Goal: Task Accomplishment & Management: Complete application form

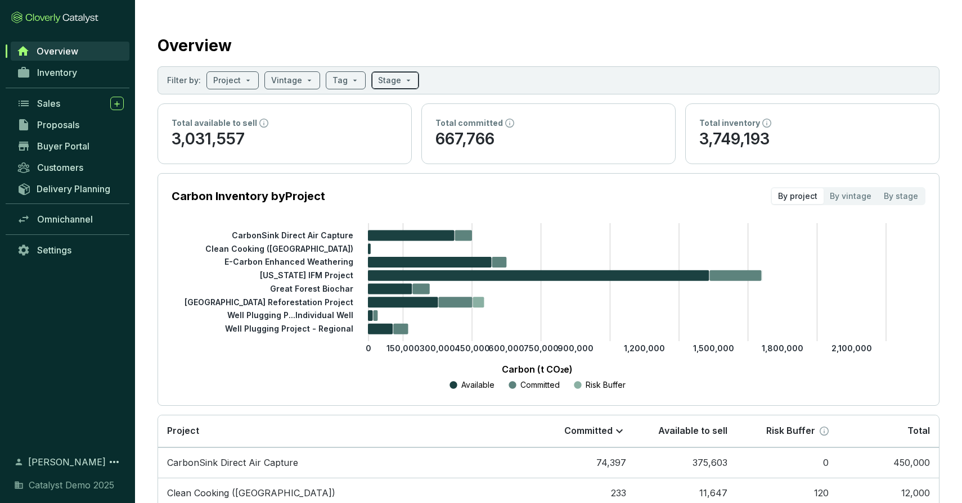
click at [389, 81] on input "search" at bounding box center [389, 80] width 23 height 17
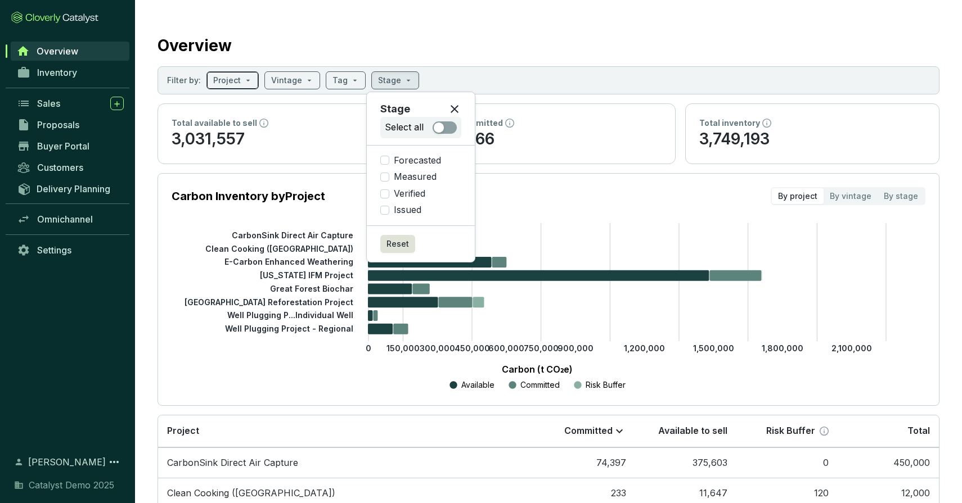
click at [227, 84] on input "search" at bounding box center [227, 80] width 28 height 17
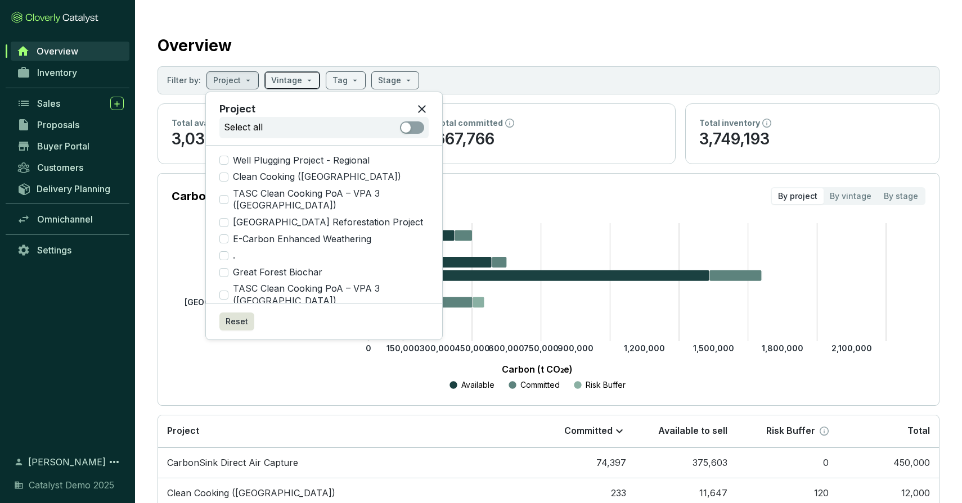
click at [292, 79] on input "search" at bounding box center [286, 80] width 31 height 17
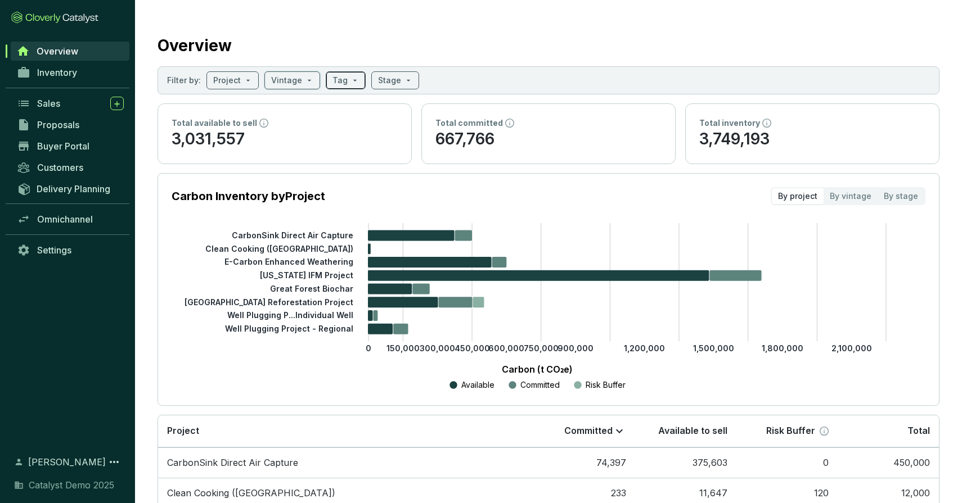
click at [346, 79] on span at bounding box center [345, 80] width 26 height 17
click at [378, 81] on input "search" at bounding box center [389, 80] width 23 height 17
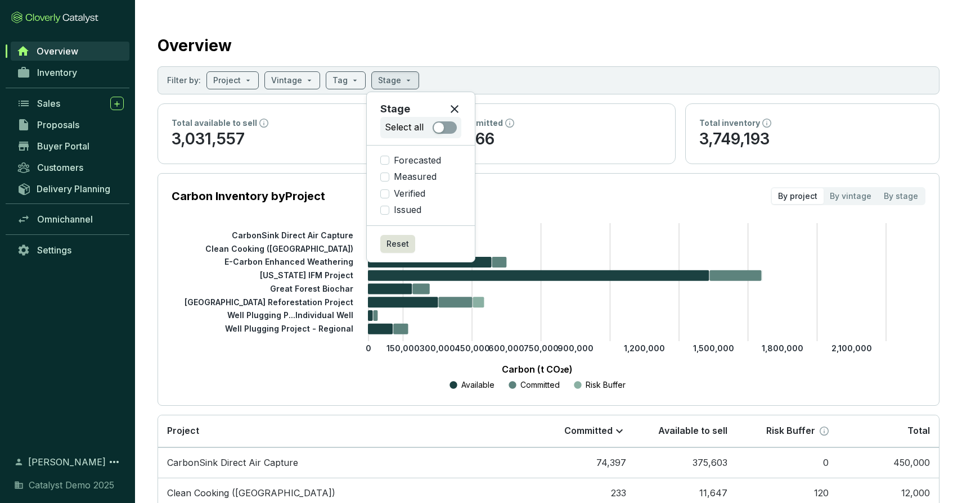
click at [511, 19] on section "Overview Filter by: Project Vintage Tag Stage Total available to sell 3,031,557…" at bounding box center [548, 376] width 827 height 753
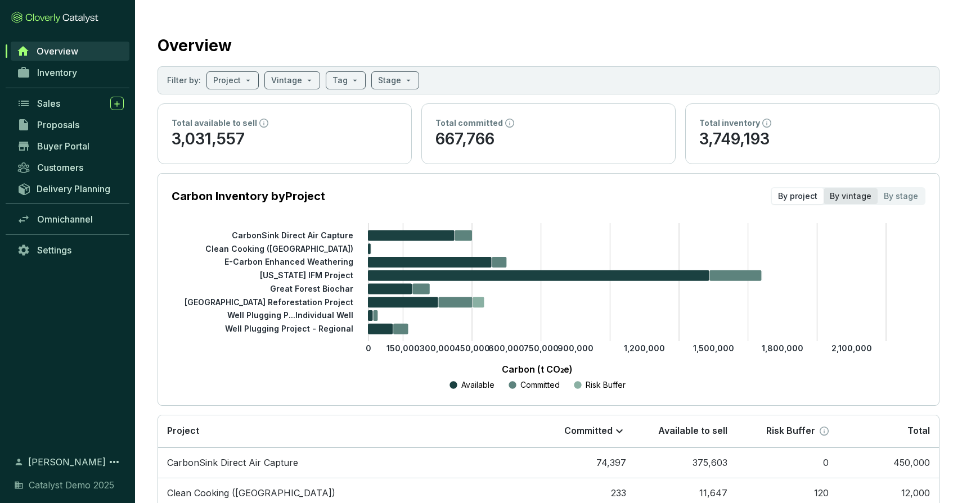
click at [855, 202] on div "By vintage" at bounding box center [850, 196] width 54 height 16
click at [823, 188] on input "By vintage" at bounding box center [823, 188] width 0 height 0
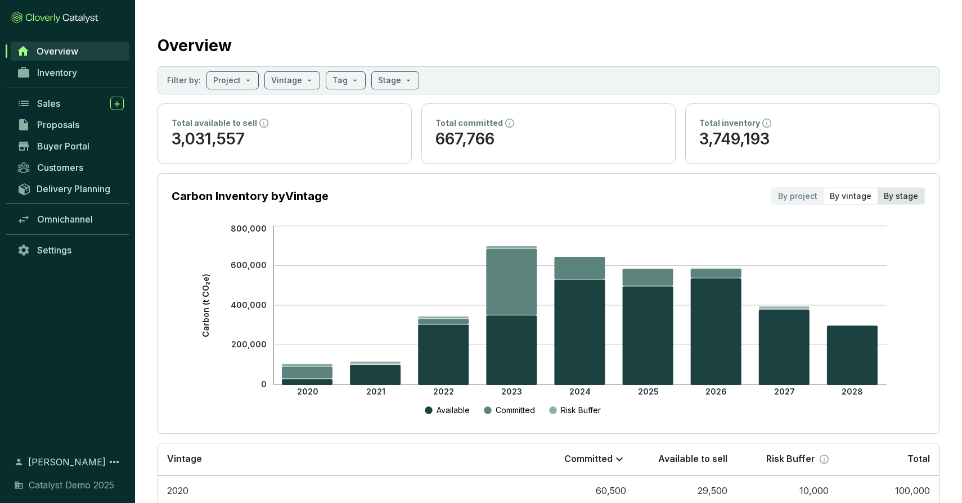
click at [905, 202] on div "By stage" at bounding box center [900, 196] width 47 height 16
click at [877, 188] on input "By stage" at bounding box center [877, 188] width 0 height 0
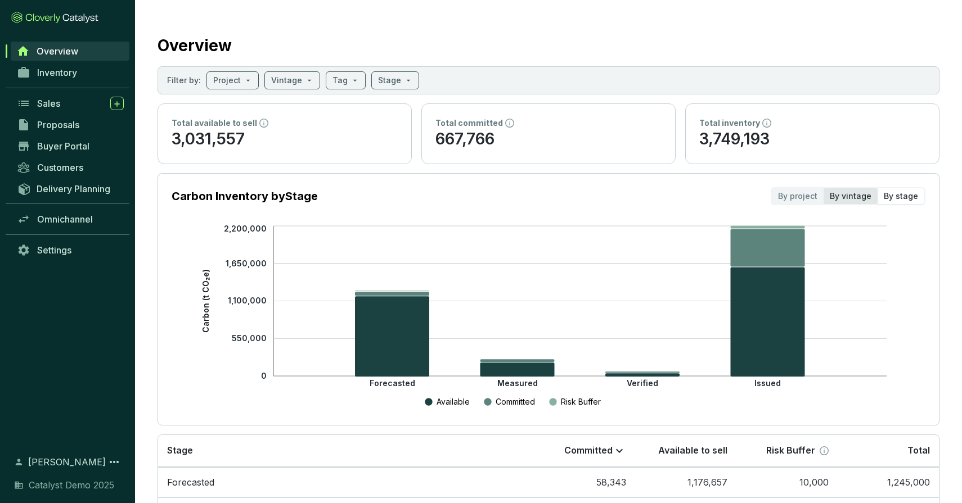
drag, startPoint x: 842, startPoint y: 198, endPoint x: 830, endPoint y: 196, distance: 12.5
click at [842, 198] on div "By vintage" at bounding box center [850, 196] width 54 height 16
click at [823, 188] on input "By vintage" at bounding box center [823, 188] width 0 height 0
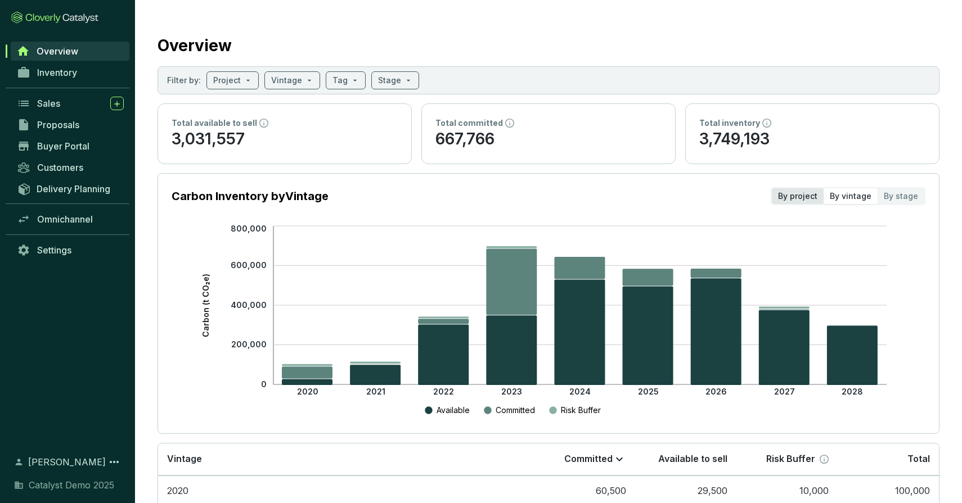
click at [814, 196] on div "By project" at bounding box center [797, 196] width 52 height 16
click at [771, 188] on input "By project" at bounding box center [771, 188] width 0 height 0
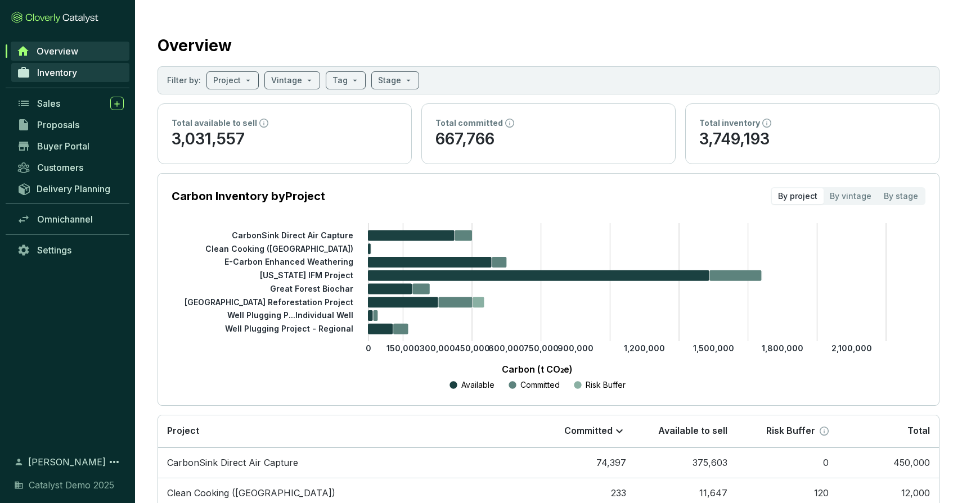
click at [66, 71] on span "Inventory" at bounding box center [57, 72] width 40 height 11
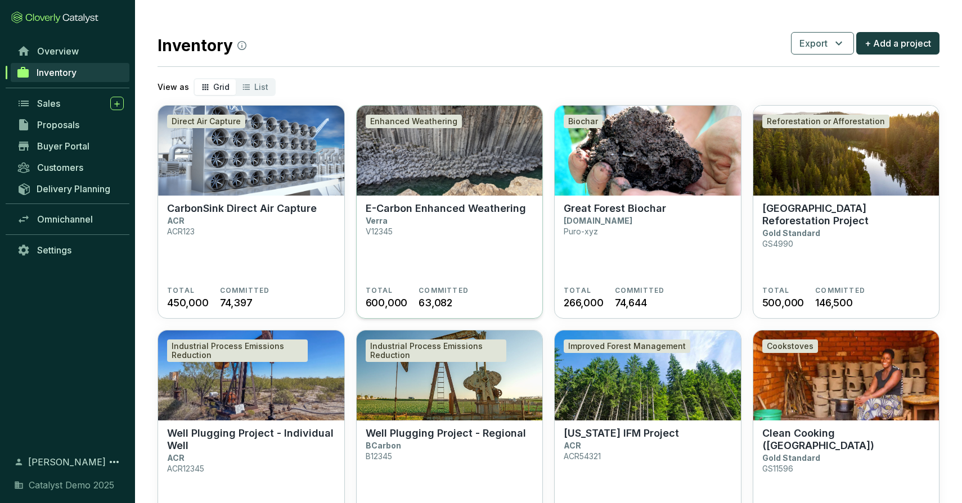
click at [443, 151] on img at bounding box center [449, 151] width 186 height 90
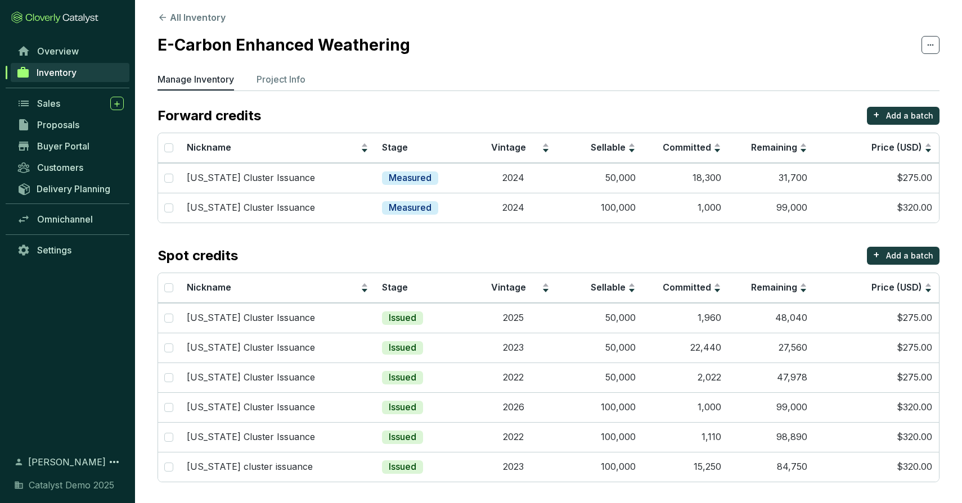
scroll to position [7, 0]
click at [901, 117] on p "Add a batch" at bounding box center [909, 115] width 47 height 11
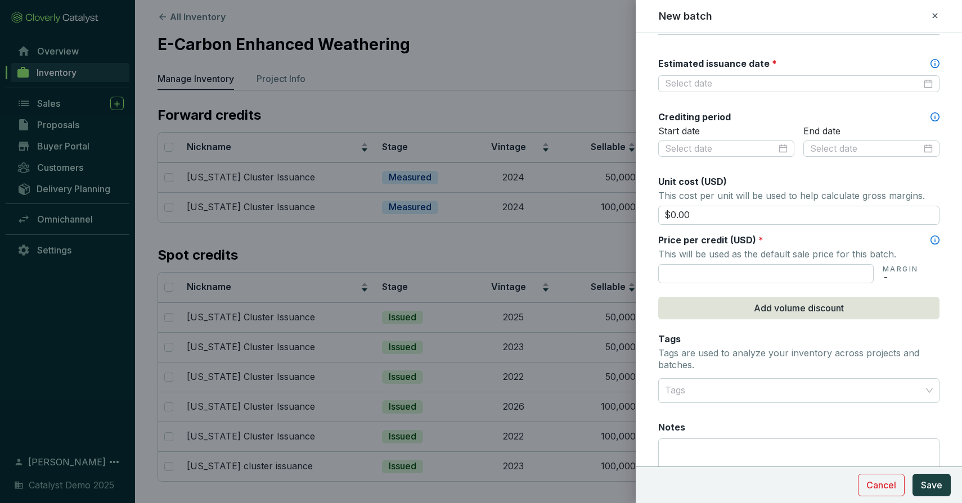
scroll to position [345, 0]
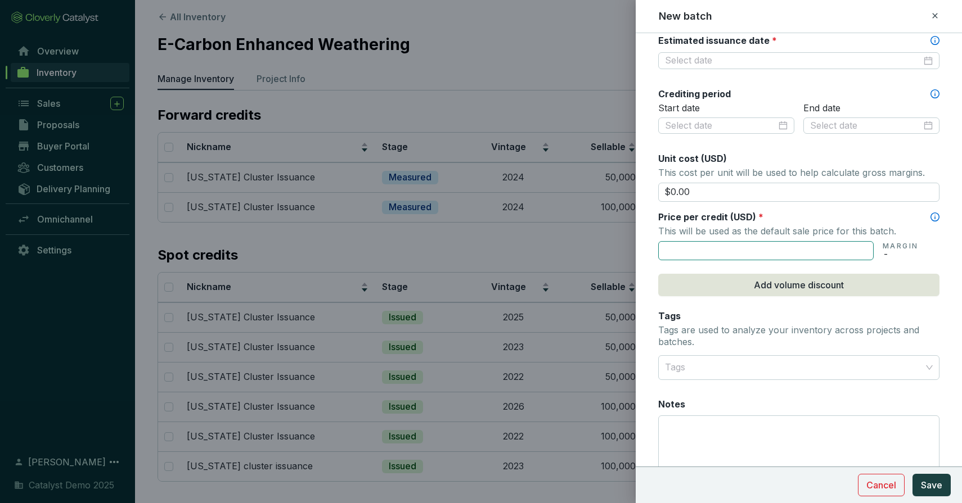
click at [749, 254] on input "text" at bounding box center [765, 250] width 215 height 19
click at [798, 283] on span "Add volume discount" at bounding box center [798, 284] width 90 height 13
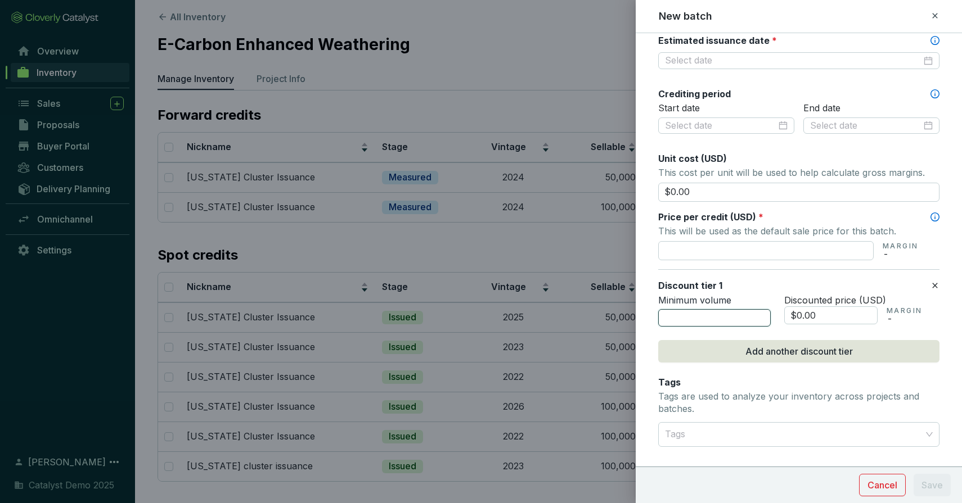
click at [729, 313] on input "number" at bounding box center [714, 318] width 112 height 18
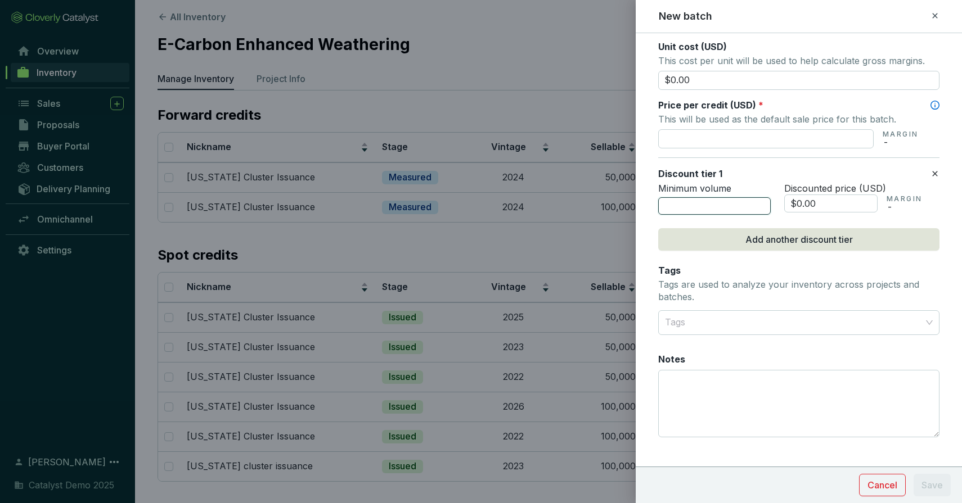
scroll to position [471, 0]
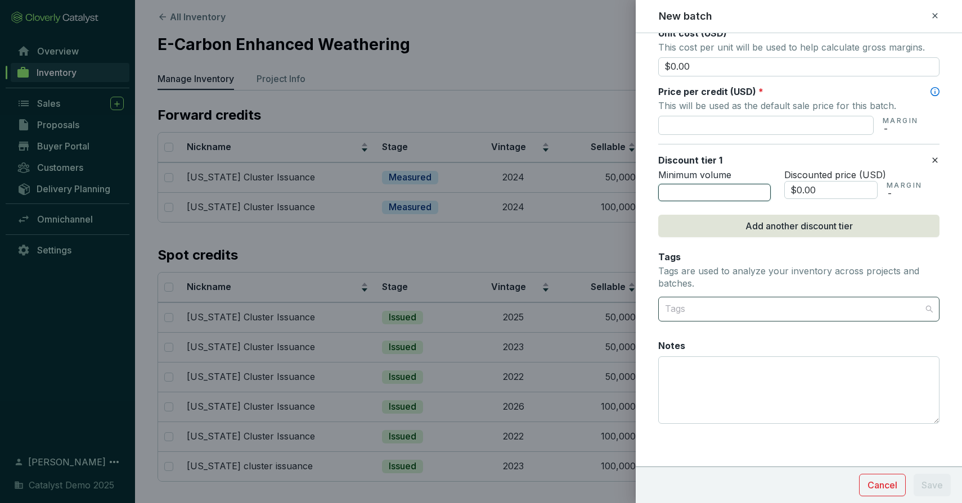
drag, startPoint x: 724, startPoint y: 310, endPoint x: 748, endPoint y: 270, distance: 47.2
click at [724, 310] on div at bounding box center [792, 309] width 264 height 22
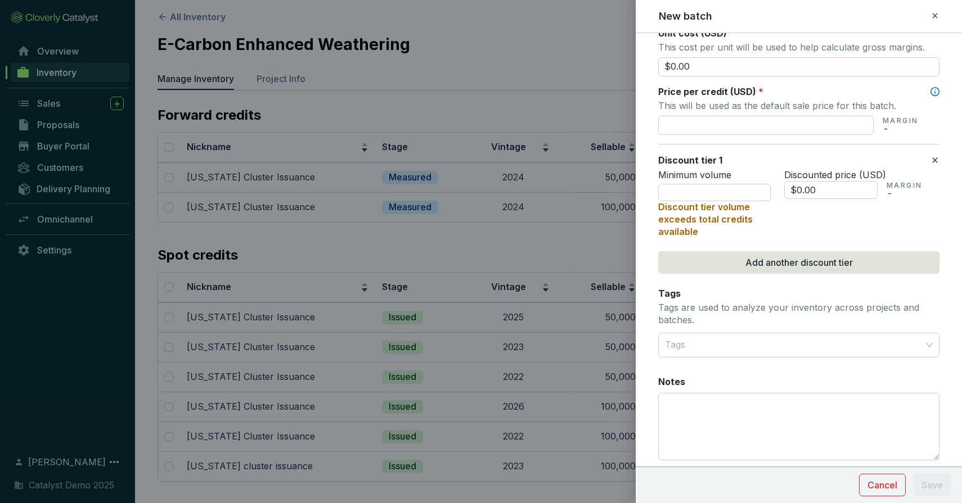
click at [935, 13] on icon at bounding box center [934, 15] width 9 height 13
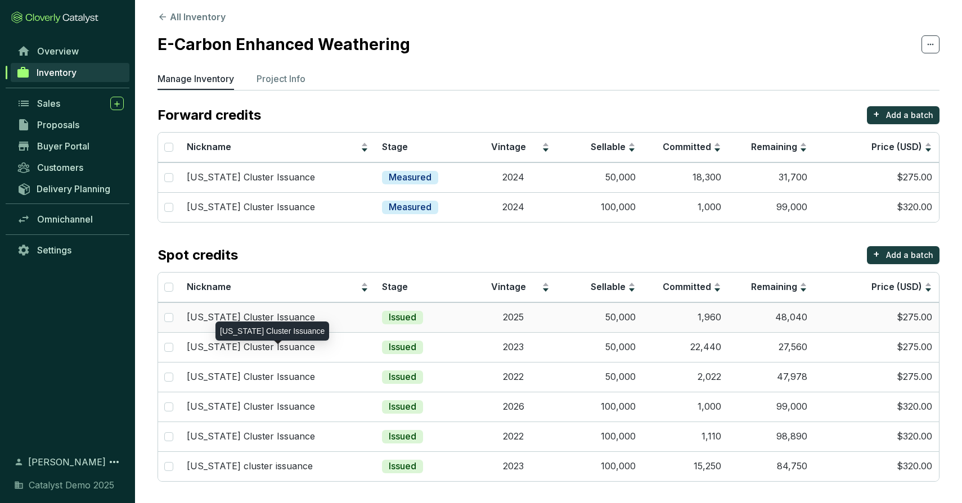
click at [340, 316] on div "[US_STATE] Cluster Issuance" at bounding box center [278, 318] width 182 height 12
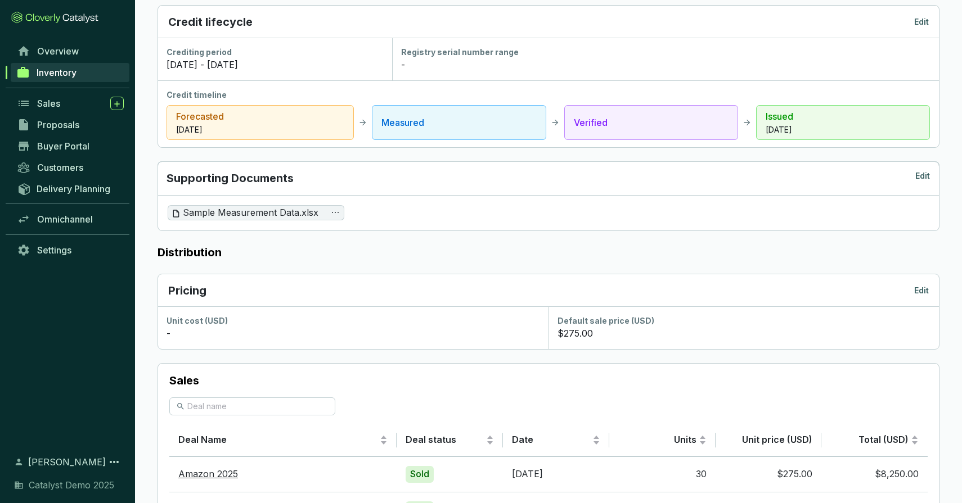
scroll to position [373, 0]
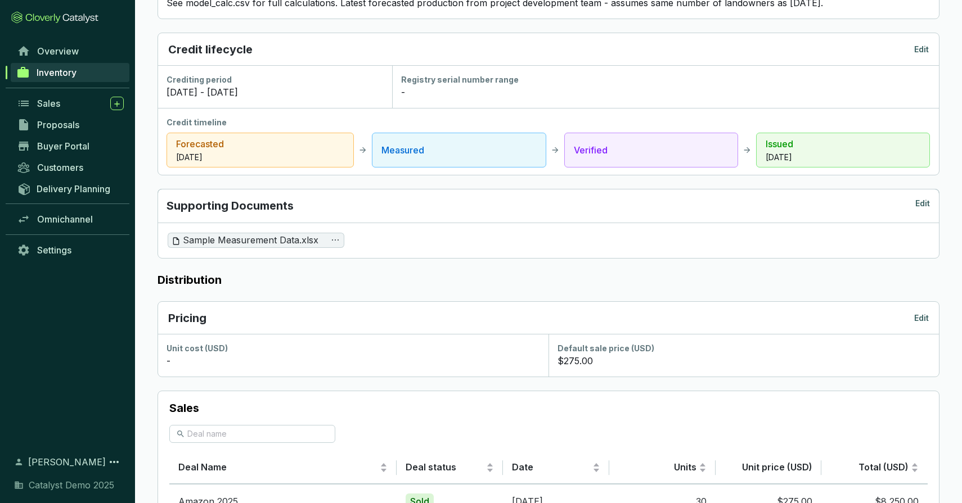
click at [923, 205] on p "Edit" at bounding box center [922, 206] width 15 height 16
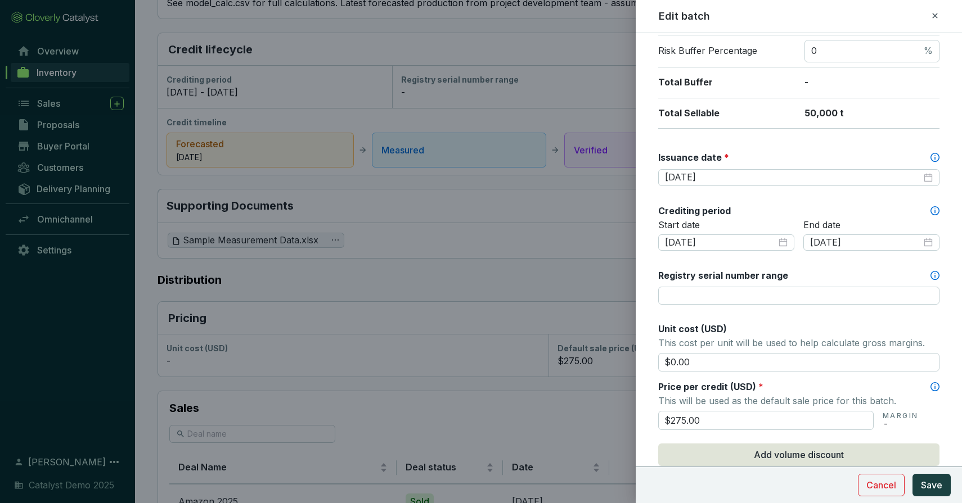
scroll to position [588, 0]
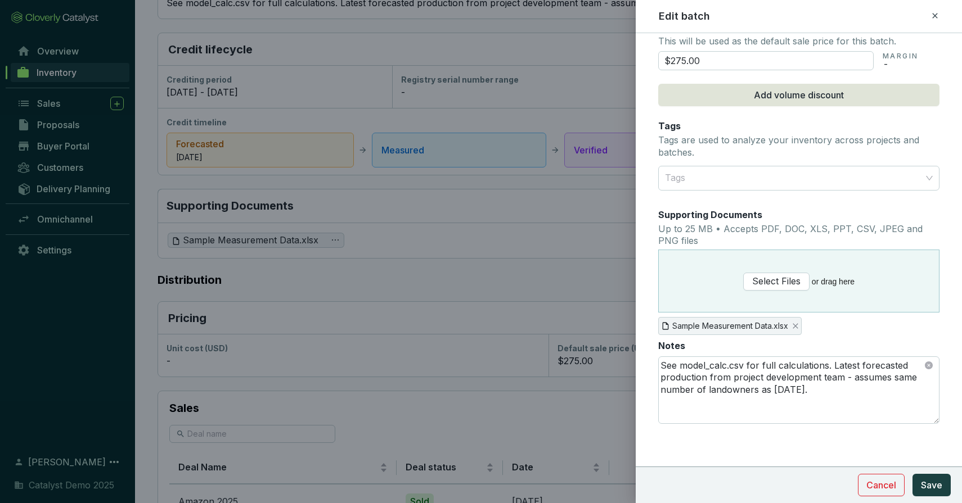
click at [935, 17] on icon at bounding box center [934, 15] width 9 height 13
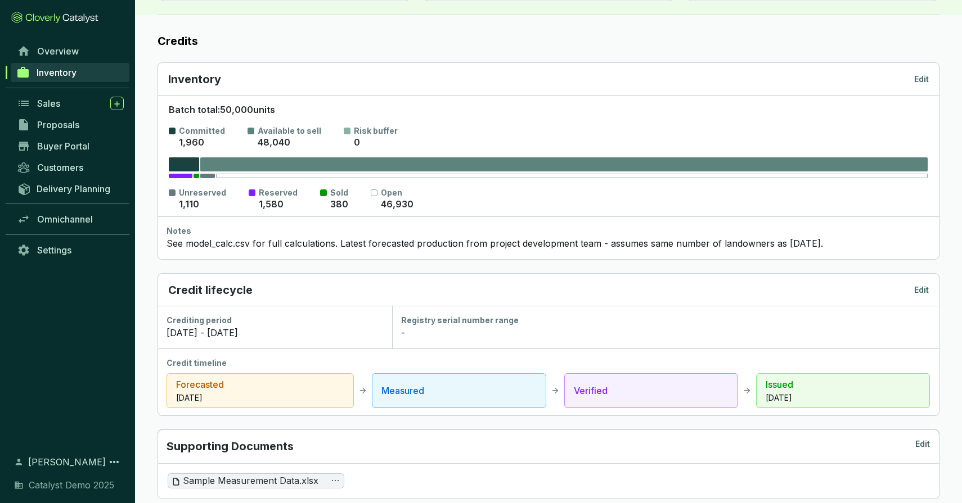
scroll to position [0, 0]
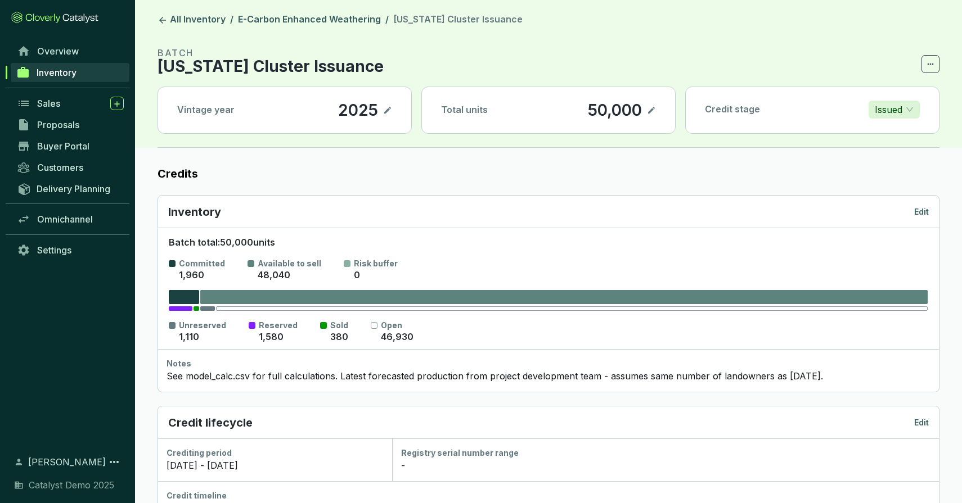
click at [61, 73] on span "Inventory" at bounding box center [57, 72] width 40 height 11
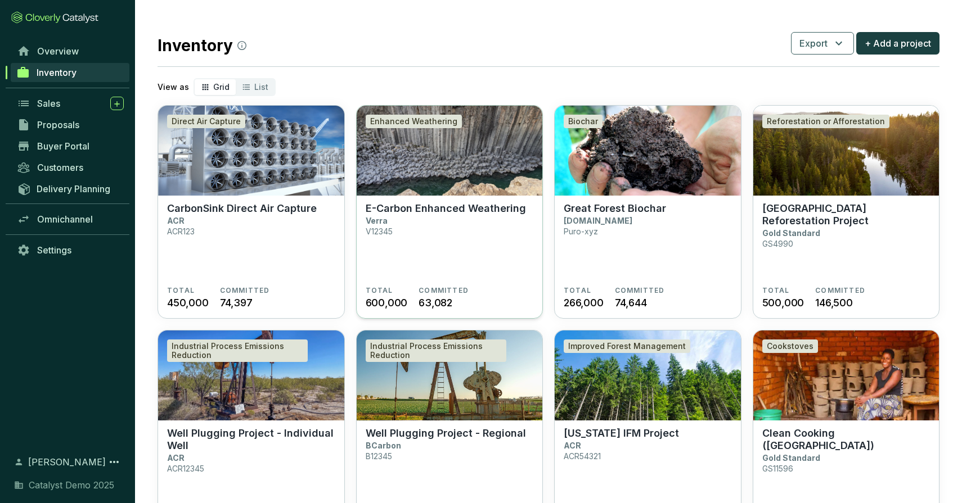
click at [454, 161] on img at bounding box center [449, 151] width 186 height 90
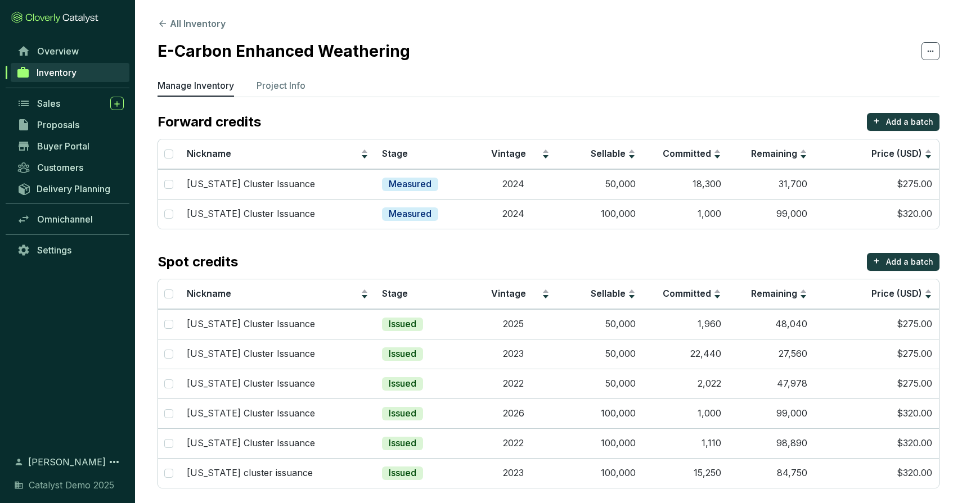
scroll to position [7, 0]
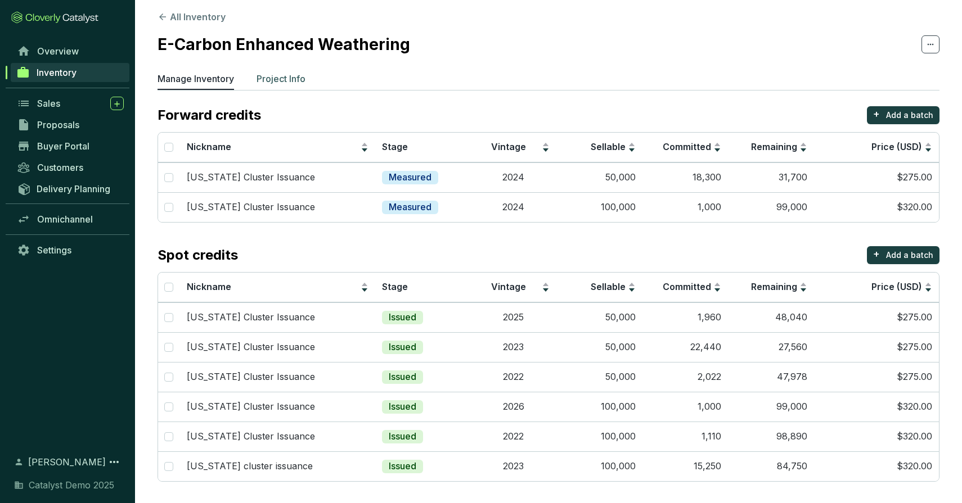
click at [282, 74] on p "Project Info" at bounding box center [280, 78] width 49 height 13
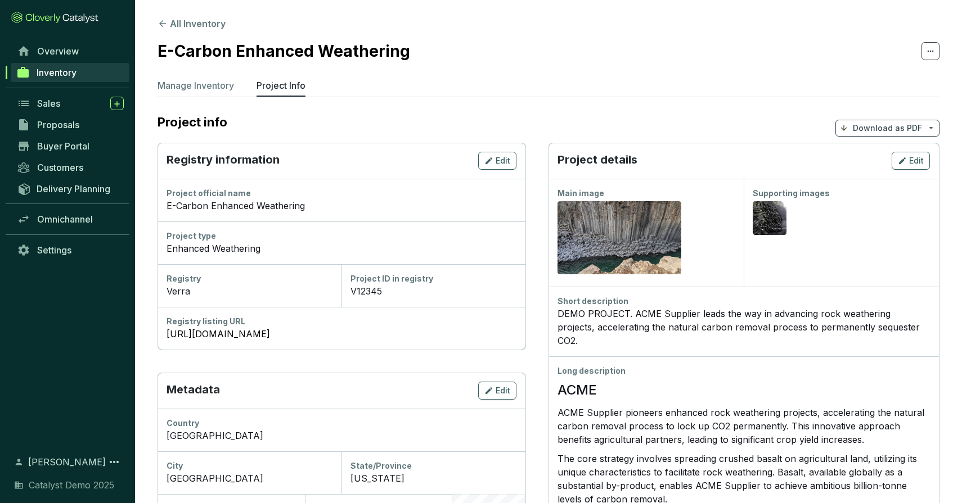
click at [879, 124] on p "Download as PDF" at bounding box center [886, 128] width 69 height 11
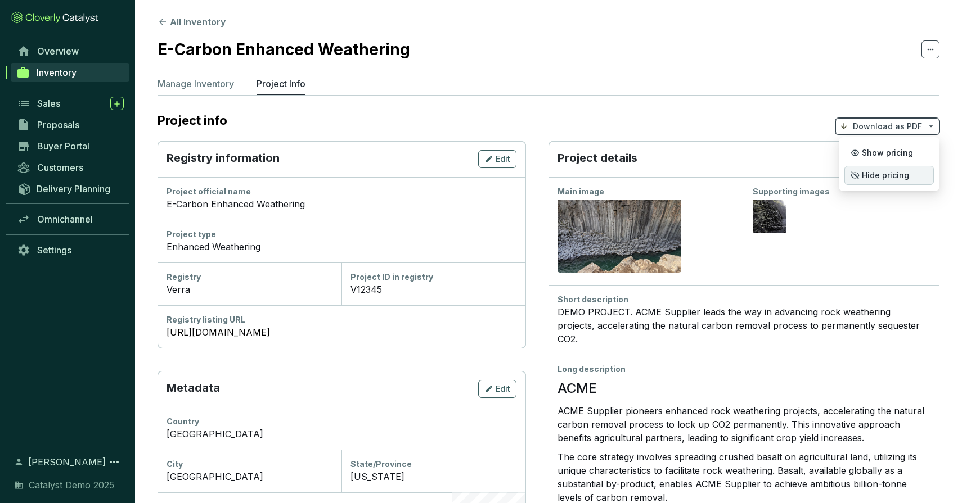
click at [873, 173] on span "Hide pricing" at bounding box center [884, 175] width 47 height 9
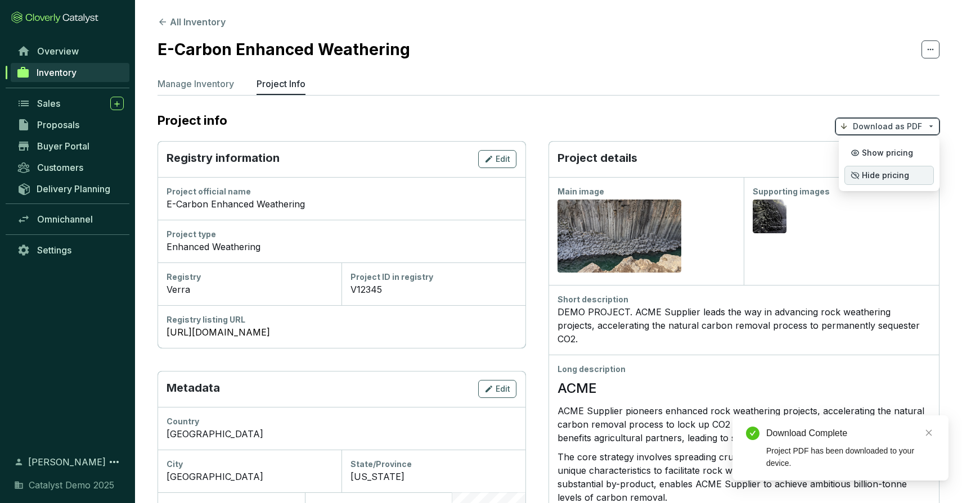
click at [872, 173] on span "Hide pricing" at bounding box center [884, 175] width 47 height 9
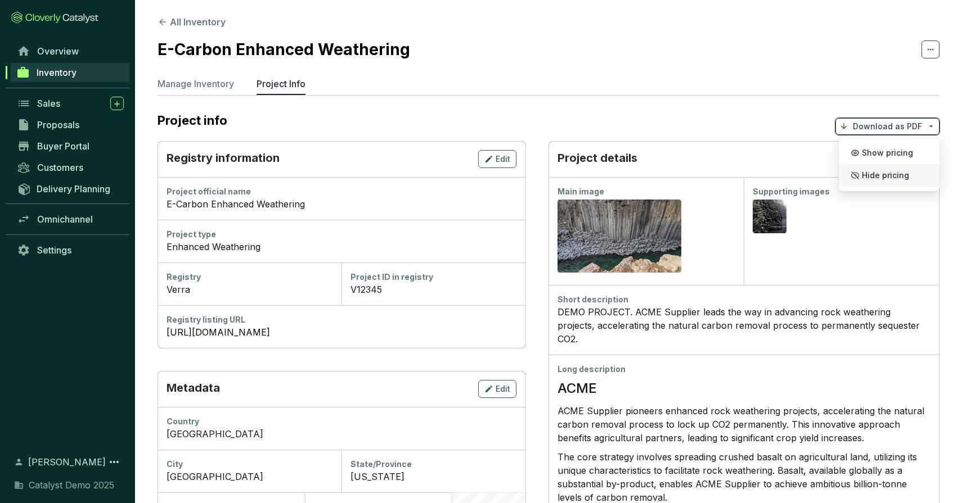
scroll to position [35, 0]
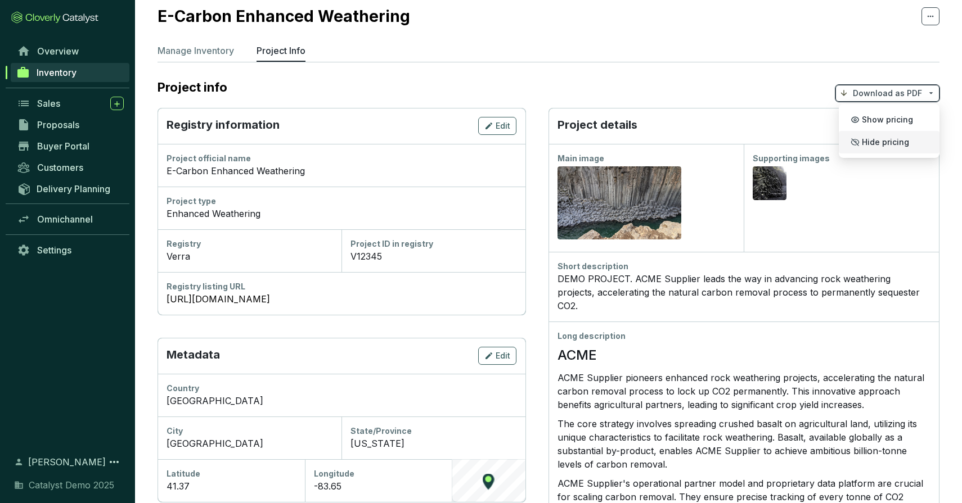
click at [480, 41] on section "All Inventory E-Carbon Enhanced Weathering Manage Inventory Project Info Projec…" at bounding box center [548, 431] width 827 height 932
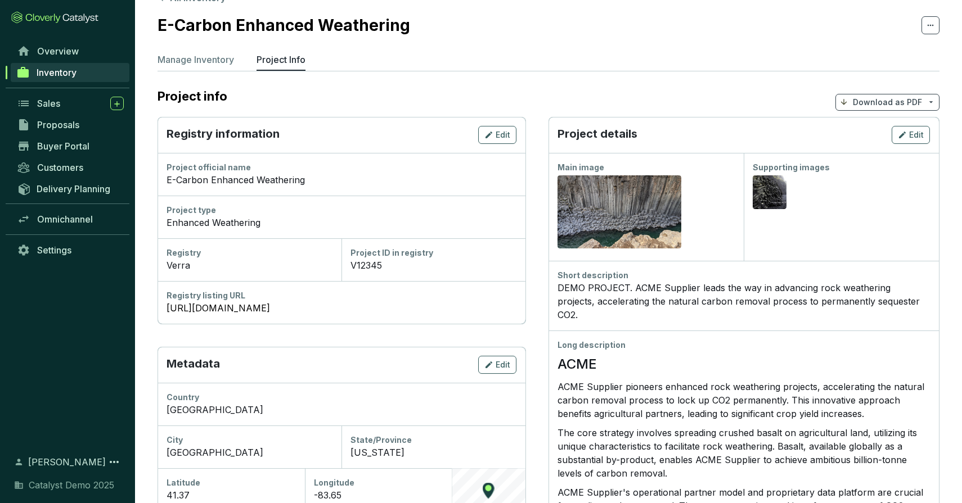
scroll to position [0, 0]
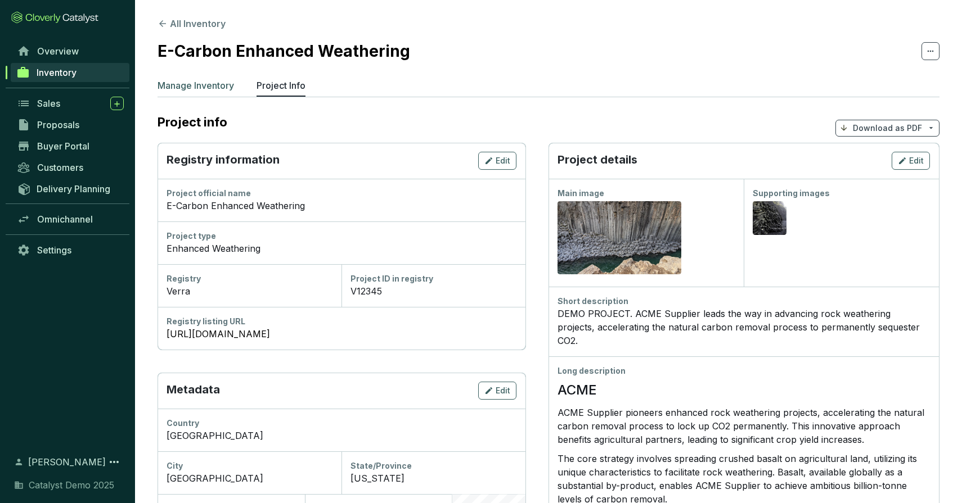
click at [210, 84] on p "Manage Inventory" at bounding box center [195, 85] width 76 height 13
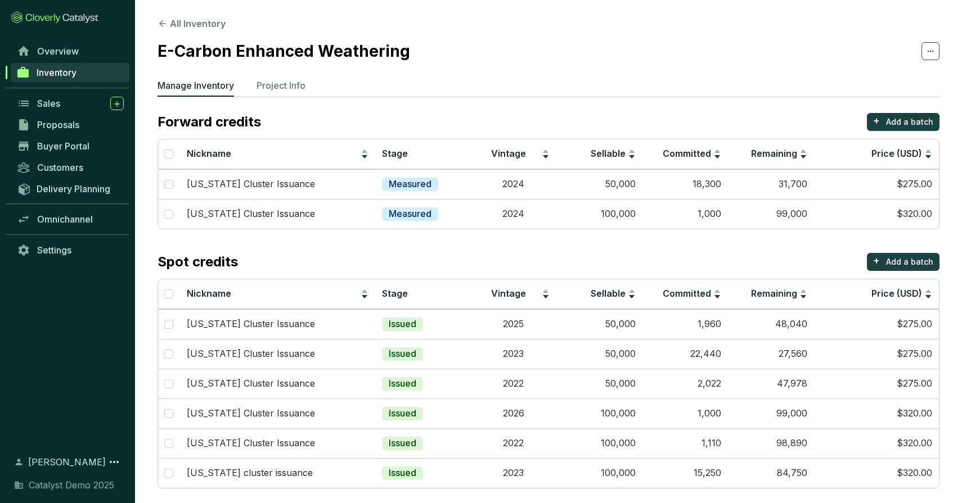
scroll to position [7, 0]
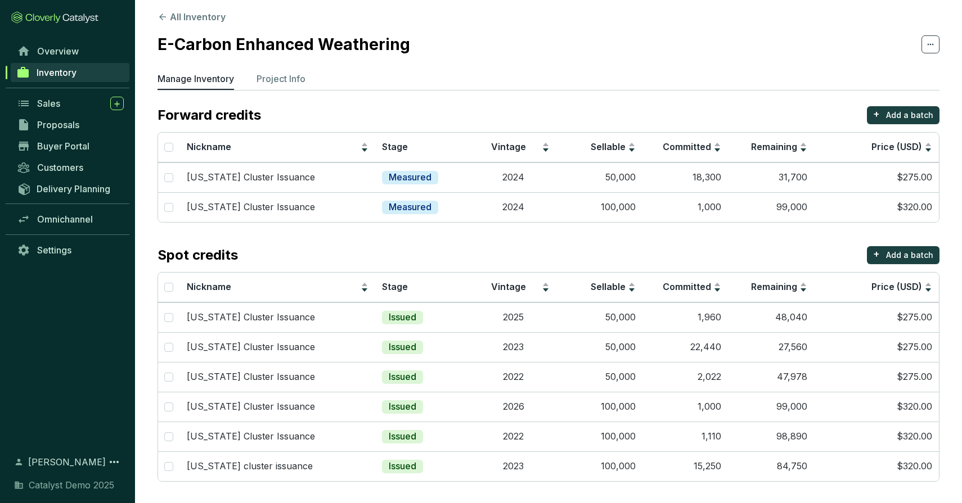
click at [51, 72] on span "Inventory" at bounding box center [57, 72] width 40 height 11
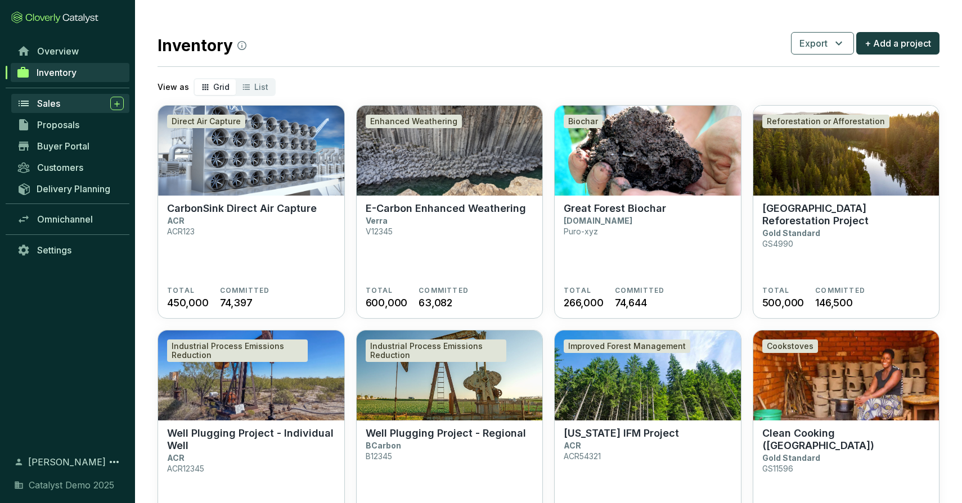
click at [74, 103] on div "Sales" at bounding box center [80, 103] width 87 height 13
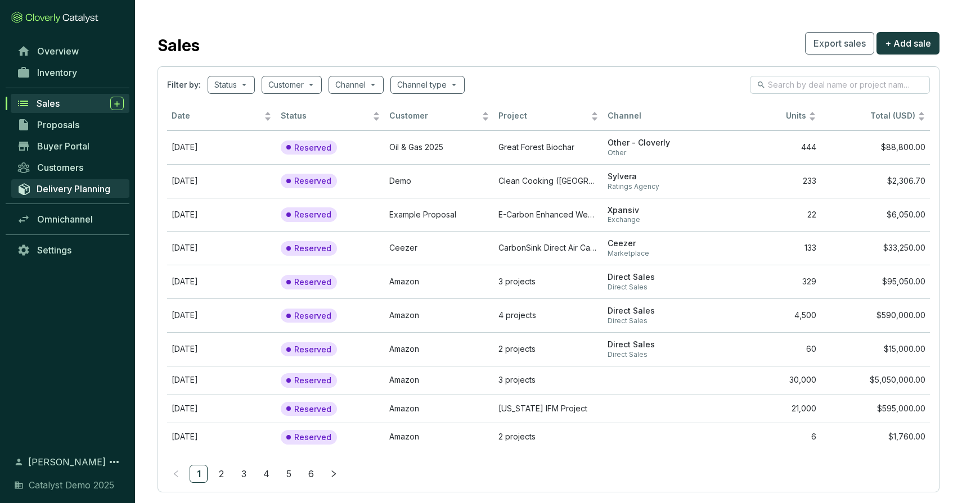
click at [73, 187] on span "Delivery Planning" at bounding box center [74, 188] width 74 height 11
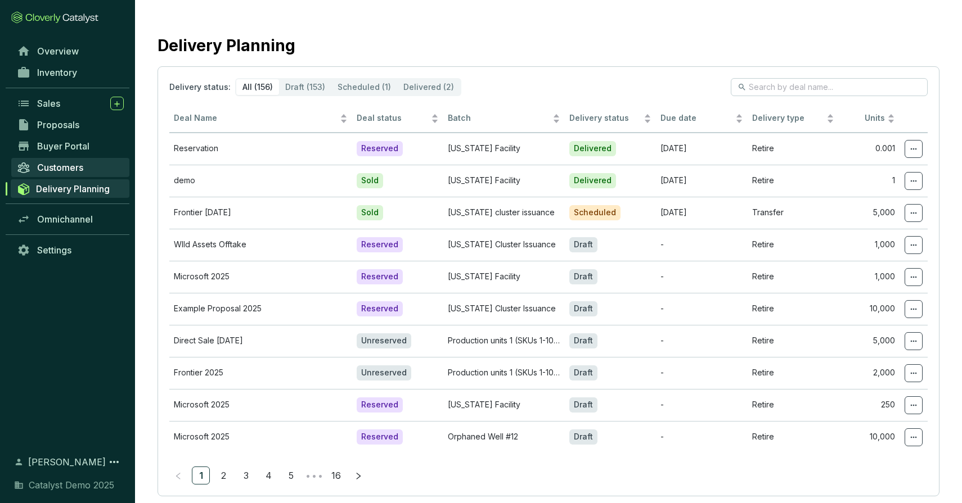
click at [73, 167] on span "Customers" at bounding box center [60, 167] width 46 height 11
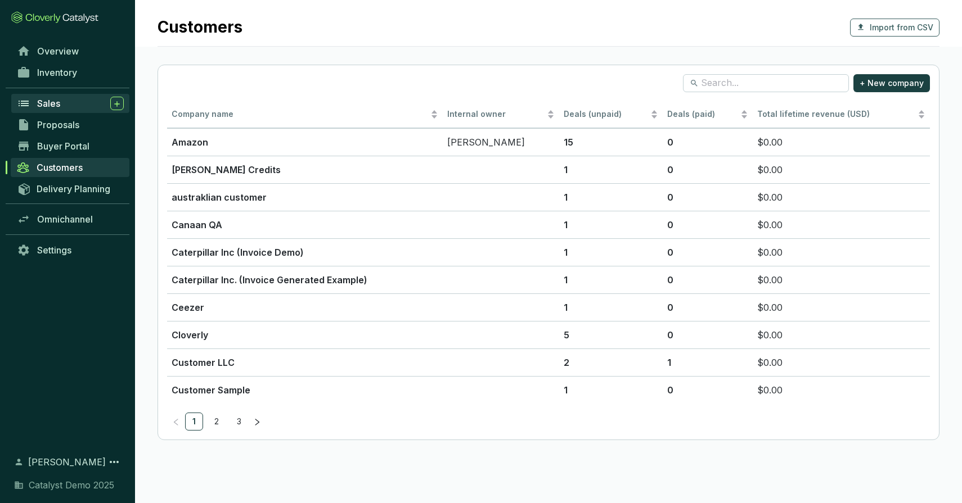
click at [64, 101] on div "Sales" at bounding box center [80, 103] width 87 height 13
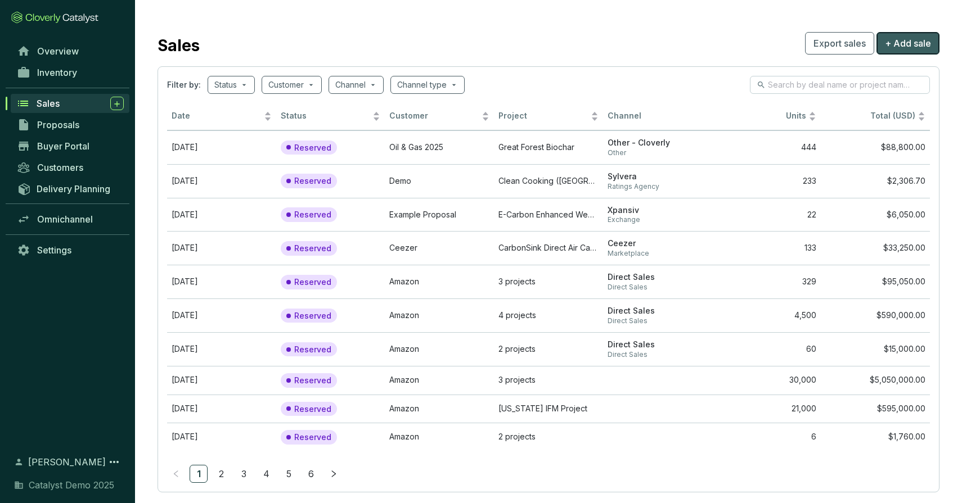
click at [905, 37] on span "+ Add sale" at bounding box center [907, 43] width 46 height 13
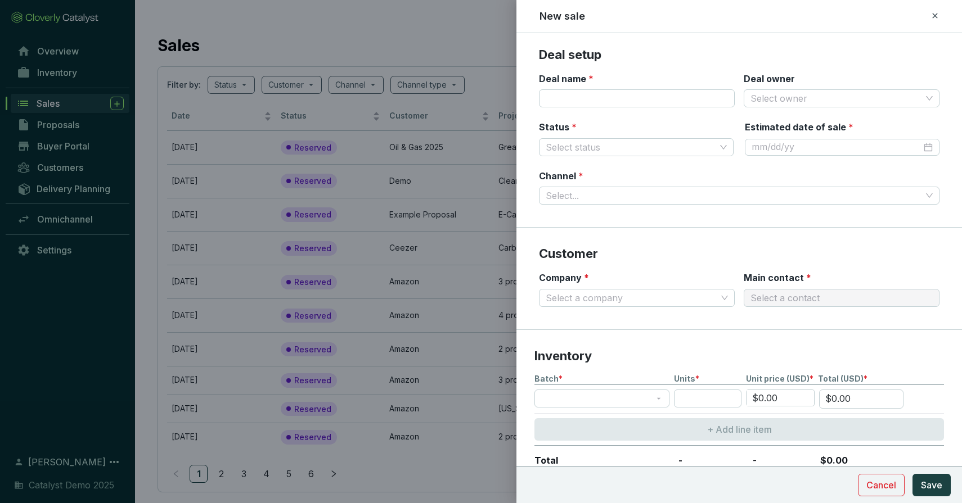
click at [934, 11] on icon at bounding box center [934, 15] width 9 height 13
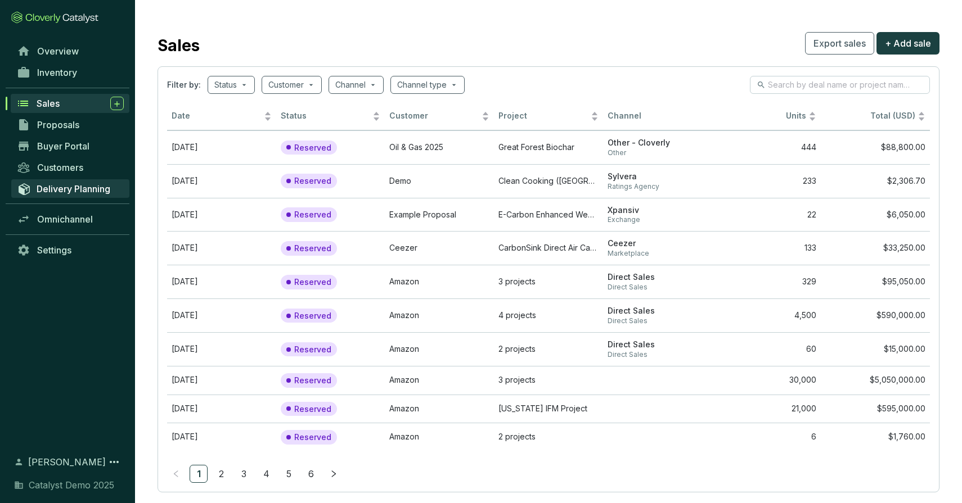
click at [69, 187] on span "Delivery Planning" at bounding box center [74, 188] width 74 height 11
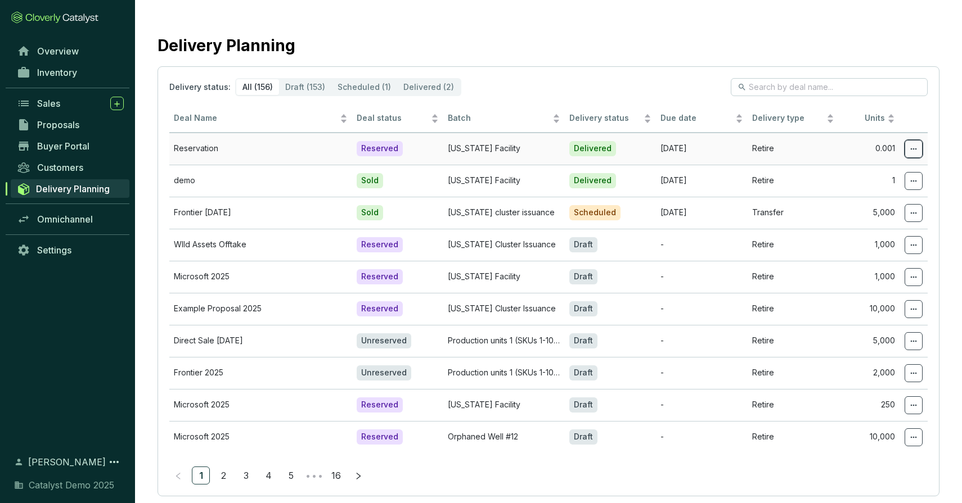
click at [918, 148] on span at bounding box center [913, 149] width 18 height 18
click at [906, 147] on span at bounding box center [913, 149] width 18 height 18
click at [884, 169] on p "Edit delivery details" at bounding box center [865, 178] width 101 height 24
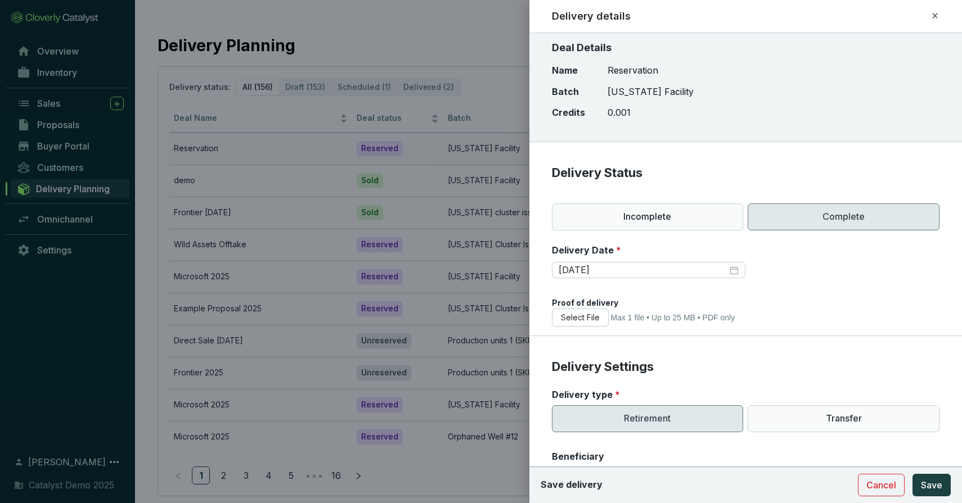
click at [932, 16] on icon at bounding box center [934, 15] width 9 height 13
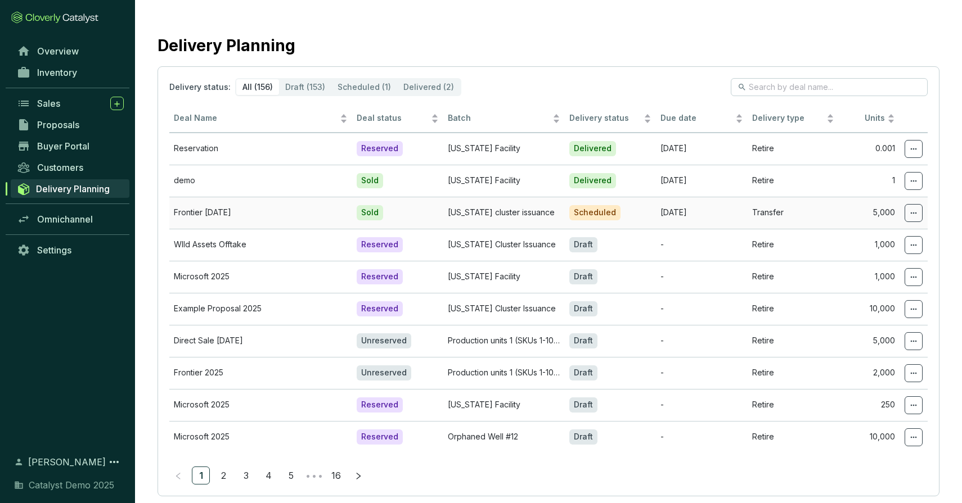
scroll to position [22, 0]
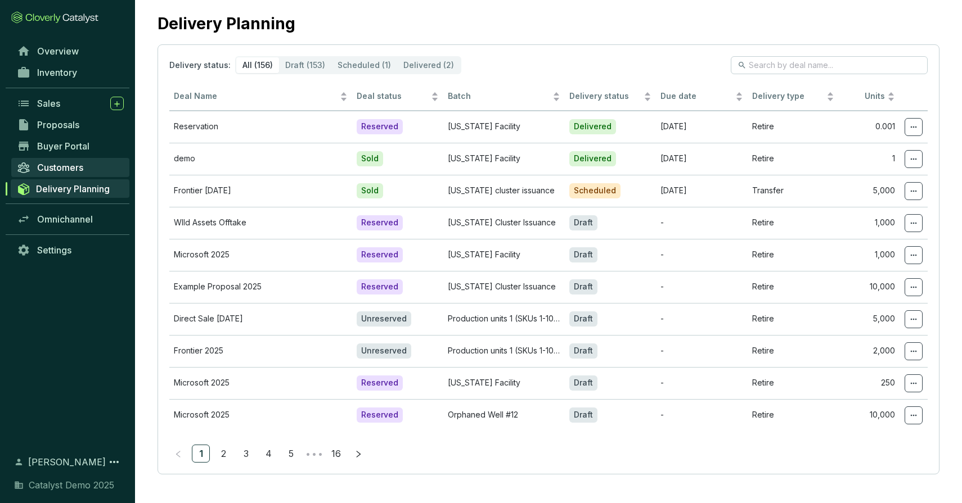
click at [67, 164] on span "Customers" at bounding box center [60, 167] width 46 height 11
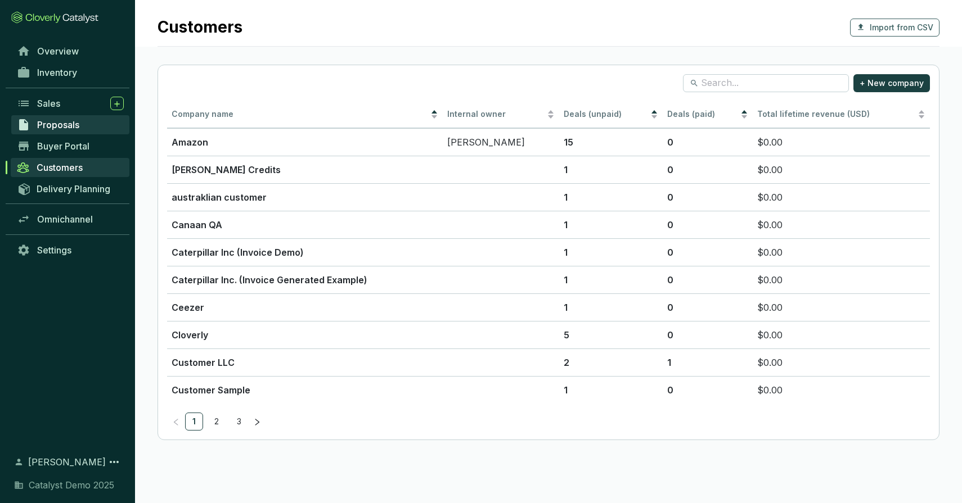
click at [73, 127] on span "Proposals" at bounding box center [58, 124] width 42 height 11
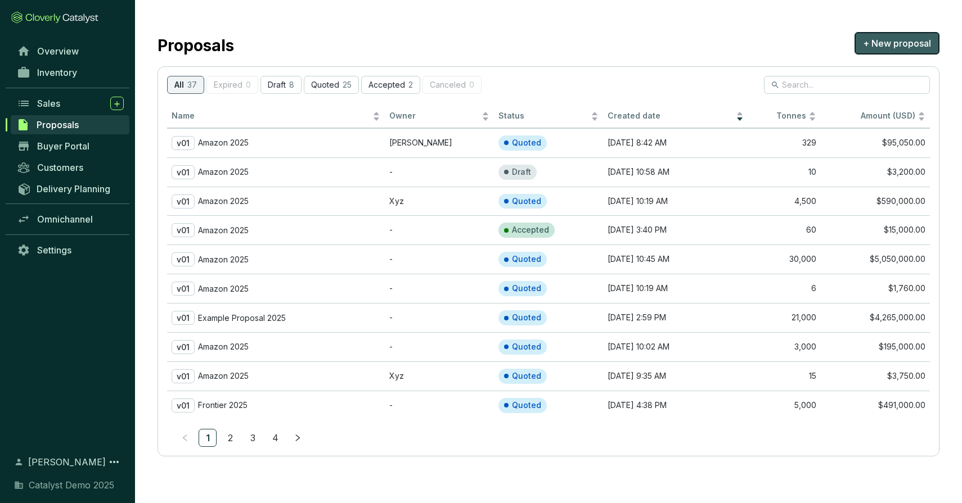
click at [873, 45] on span "+ New proposal" at bounding box center [897, 43] width 68 height 13
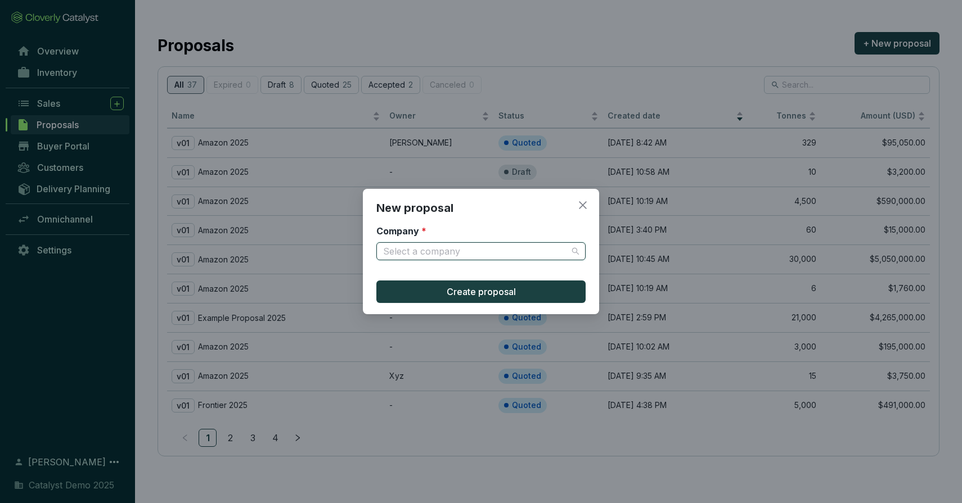
click at [465, 248] on input "Company *" at bounding box center [475, 251] width 184 height 17
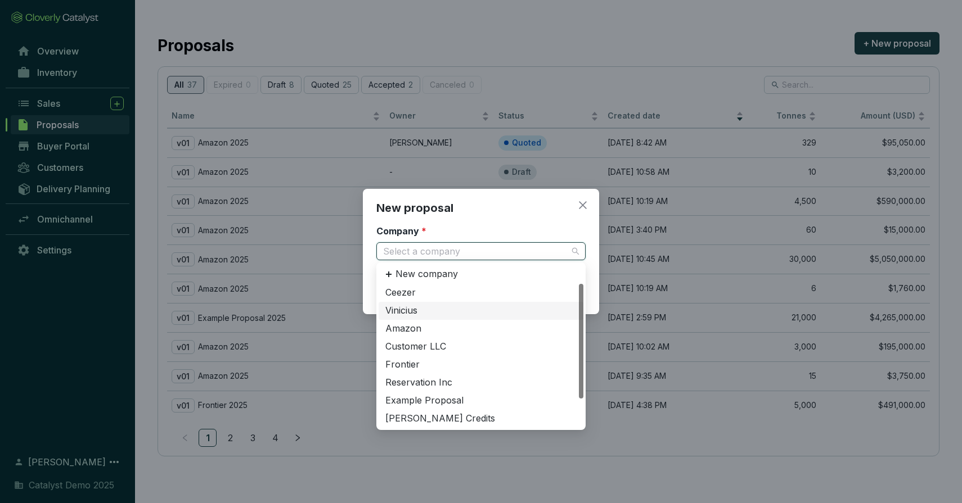
click at [416, 313] on div "Vinicius" at bounding box center [480, 311] width 191 height 12
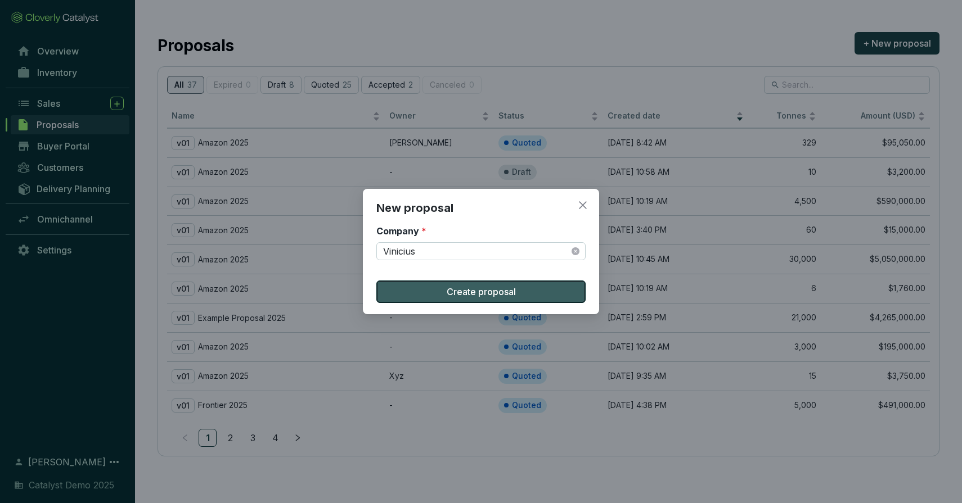
click at [440, 297] on button "Create proposal" at bounding box center [480, 292] width 209 height 22
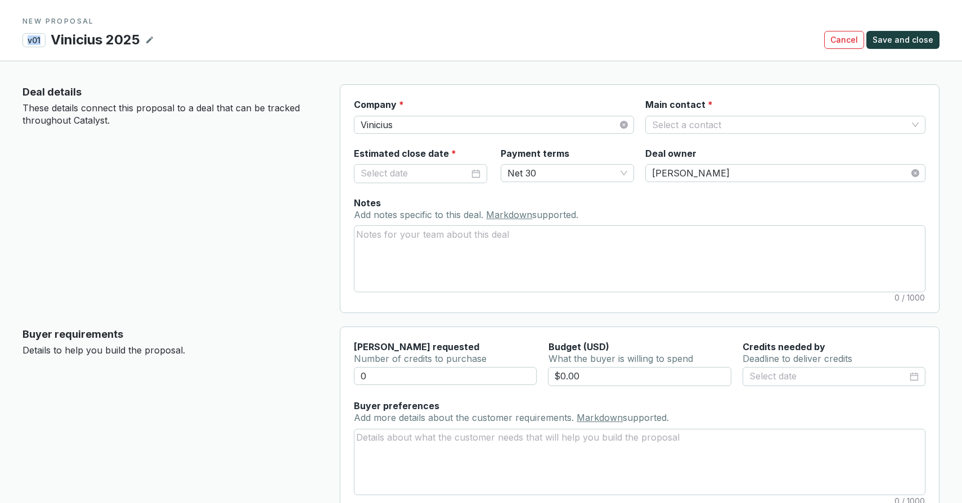
drag, startPoint x: 47, startPoint y: 40, endPoint x: 21, endPoint y: 40, distance: 25.9
click at [21, 40] on section "NEW PROPOSAL v01 Vinicius 2025 Cancel Save and close" at bounding box center [481, 30] width 962 height 61
click at [506, 251] on textarea "Notes Add notes specific to this deal. Markdown supported." at bounding box center [639, 258] width 570 height 65
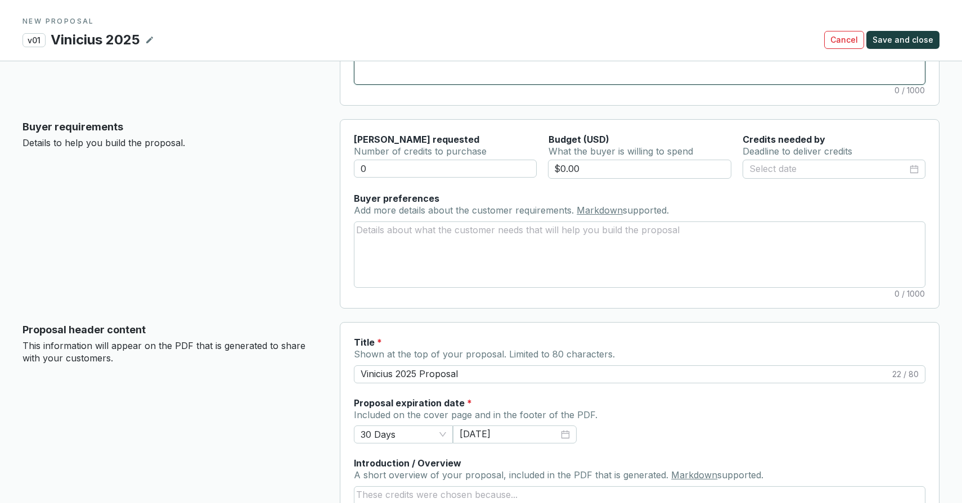
scroll to position [197, 0]
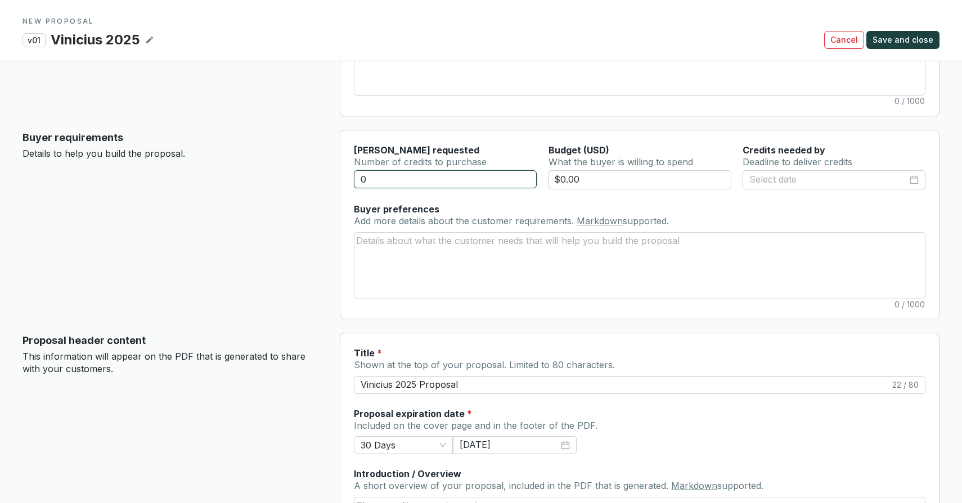
click at [410, 172] on input "0" at bounding box center [445, 179] width 183 height 18
click at [613, 178] on input "$0.00" at bounding box center [639, 179] width 183 height 19
click at [797, 173] on input at bounding box center [828, 180] width 158 height 15
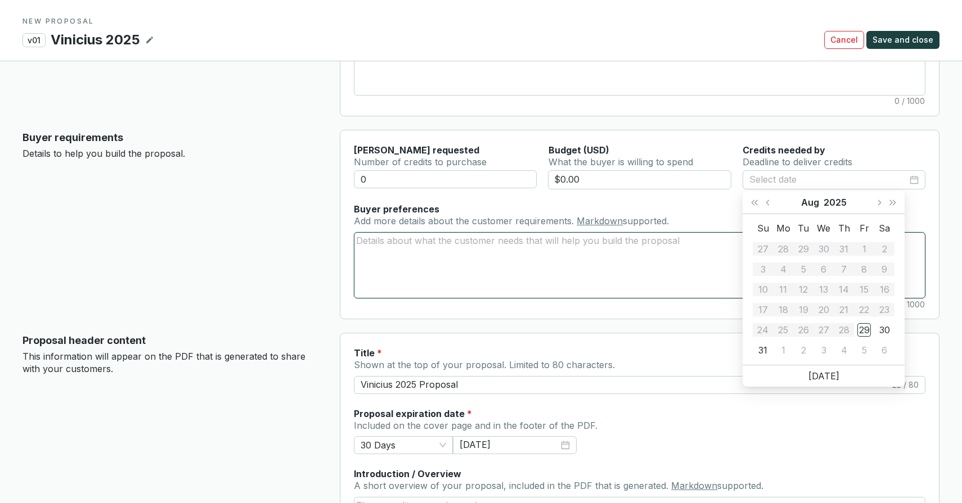
click at [409, 238] on textarea "Buyer preferences Add more details about the customer requirements. Markdown su…" at bounding box center [639, 265] width 570 height 65
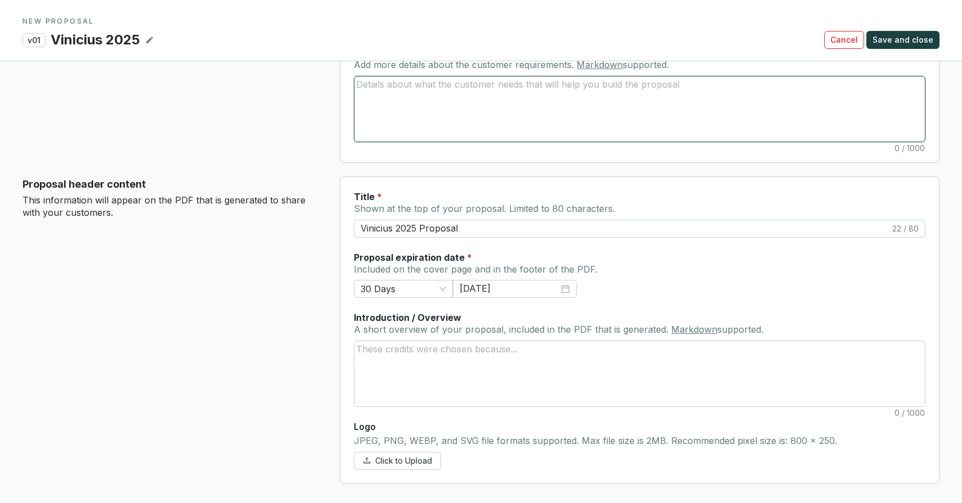
scroll to position [443, 0]
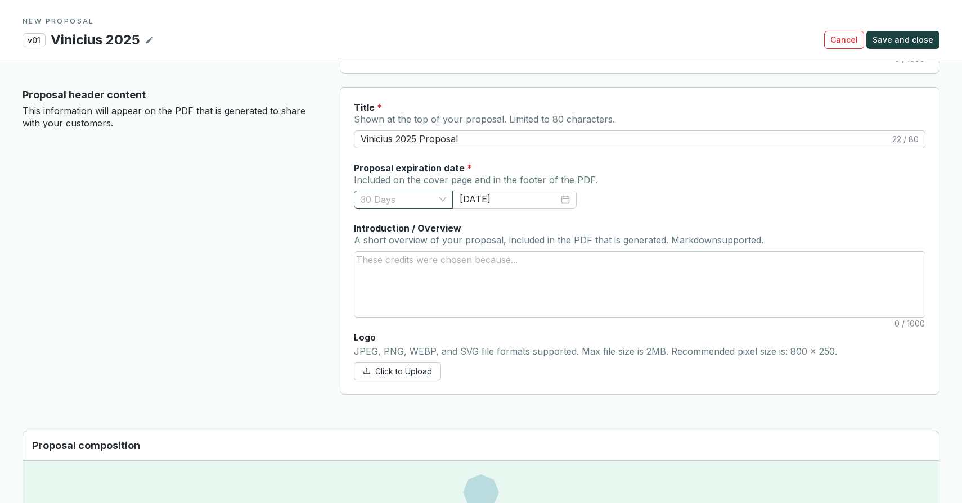
click at [415, 199] on span "30 Days" at bounding box center [402, 199] width 85 height 17
click at [261, 203] on div "Proposal header content This information will appear on the PDF that is generat…" at bounding box center [171, 241] width 299 height 308
click at [400, 200] on span "30 Days" at bounding box center [402, 199] width 85 height 17
click at [268, 204] on div "Proposal header content This information will appear on the PDF that is generat…" at bounding box center [171, 241] width 299 height 308
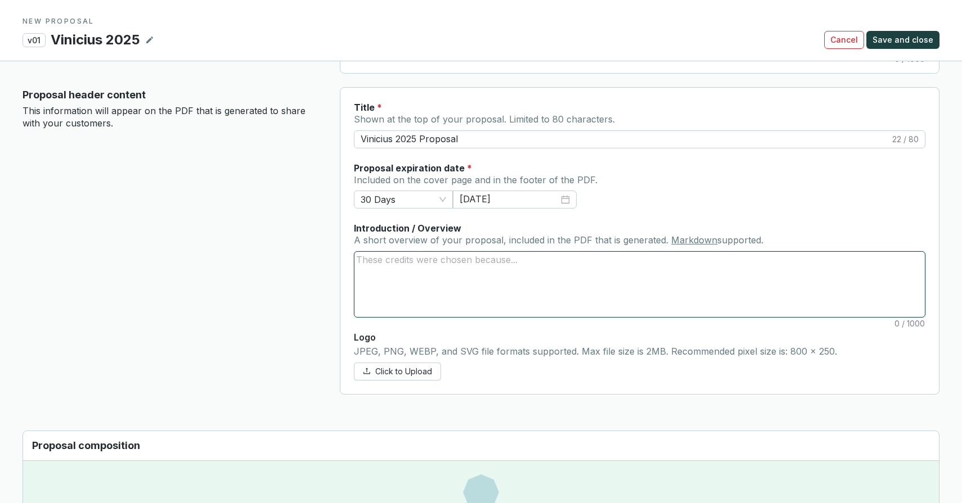
click at [382, 270] on textarea "Introduction / Overview A short overview of your proposal, included in the PDF …" at bounding box center [639, 284] width 570 height 65
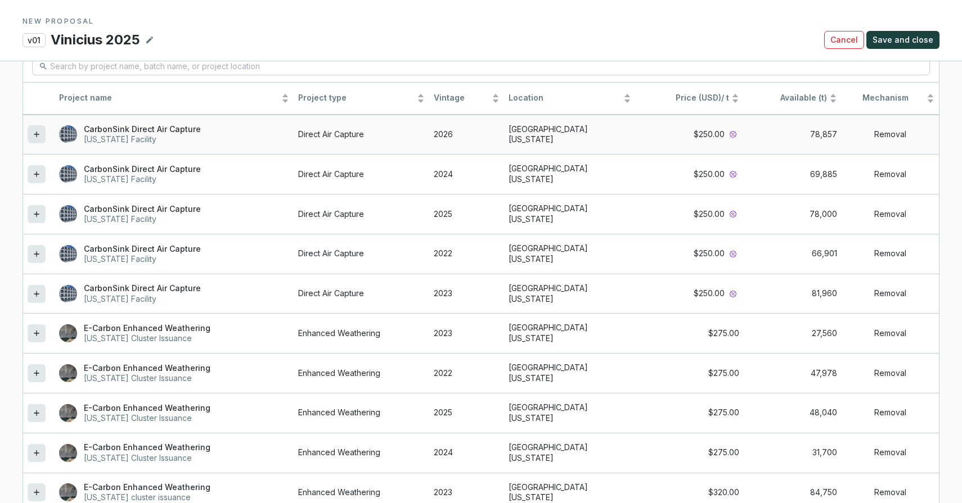
scroll to position [1064, 0]
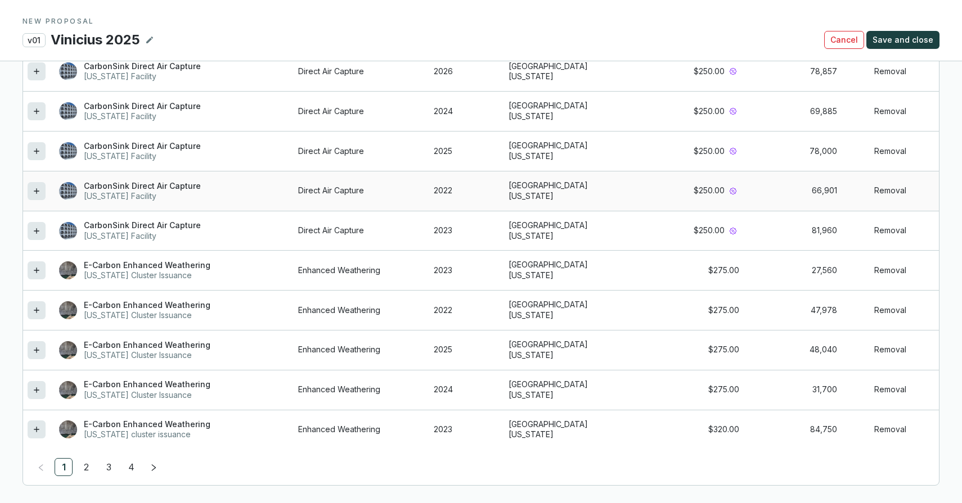
click at [37, 192] on icon at bounding box center [36, 190] width 9 height 13
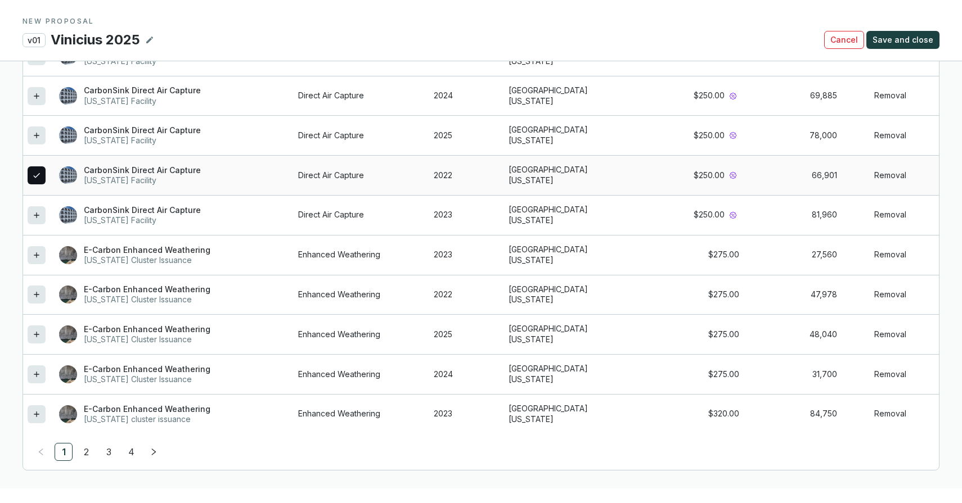
scroll to position [1048, 0]
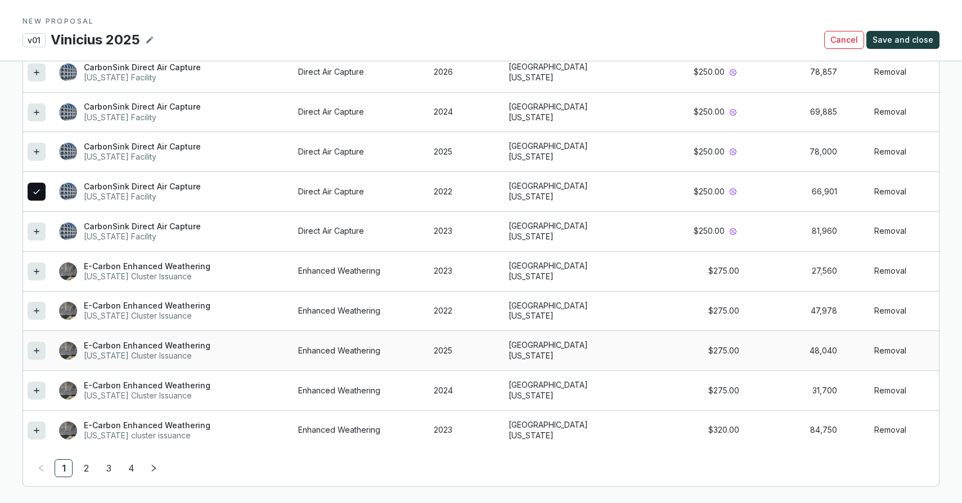
click at [34, 354] on icon at bounding box center [36, 350] width 9 height 13
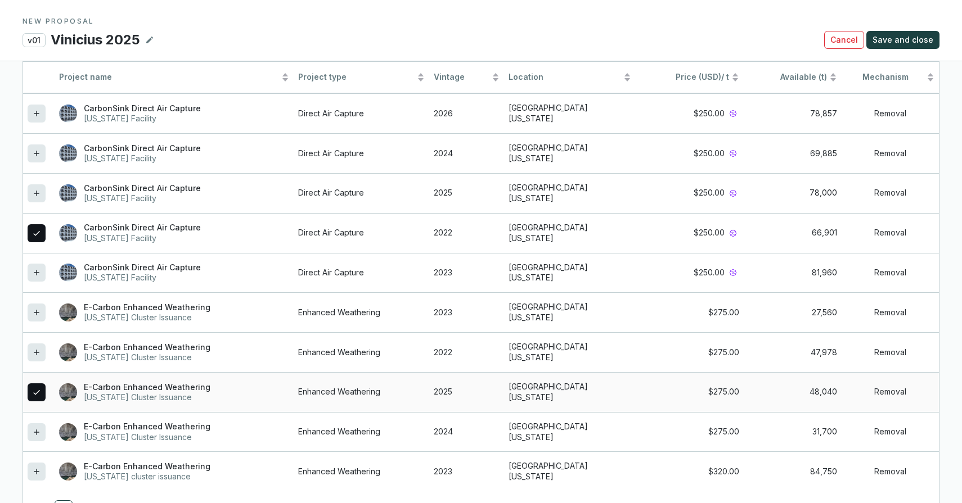
scroll to position [1090, 0]
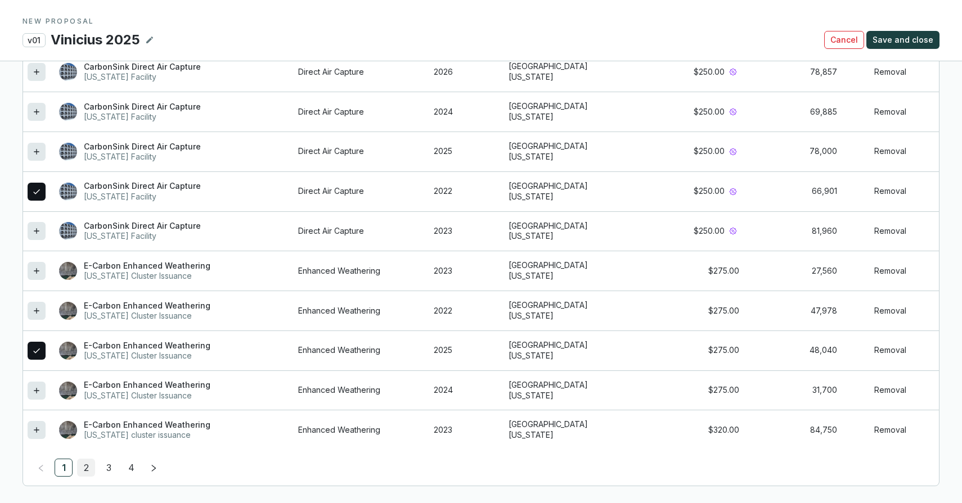
click at [83, 466] on link "2" at bounding box center [86, 467] width 17 height 17
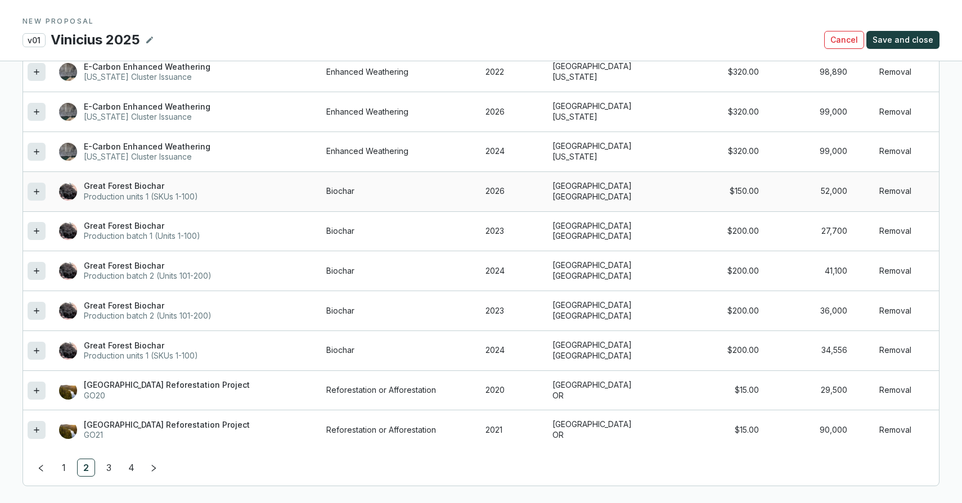
click at [34, 189] on icon at bounding box center [36, 191] width 9 height 13
drag, startPoint x: 39, startPoint y: 118, endPoint x: 64, endPoint y: 224, distance: 109.1
click at [39, 118] on div at bounding box center [37, 112] width 18 height 18
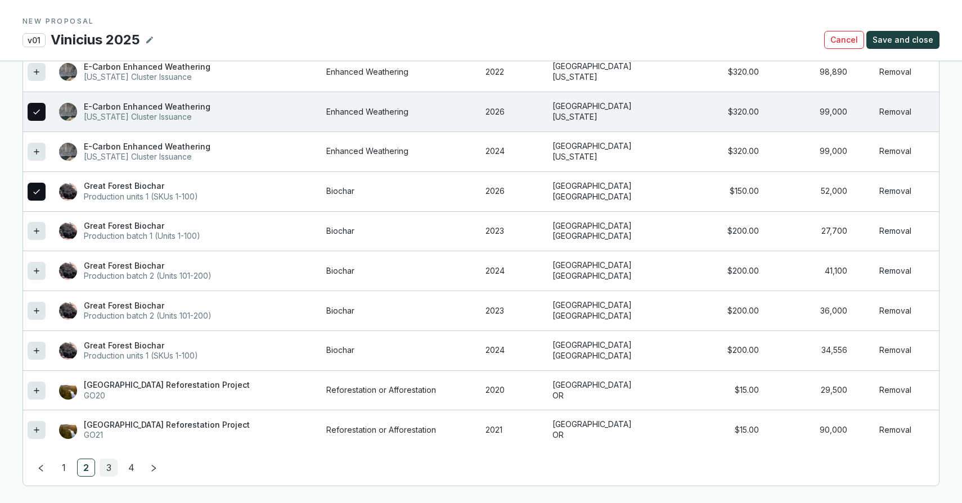
click at [105, 466] on link "3" at bounding box center [108, 467] width 17 height 17
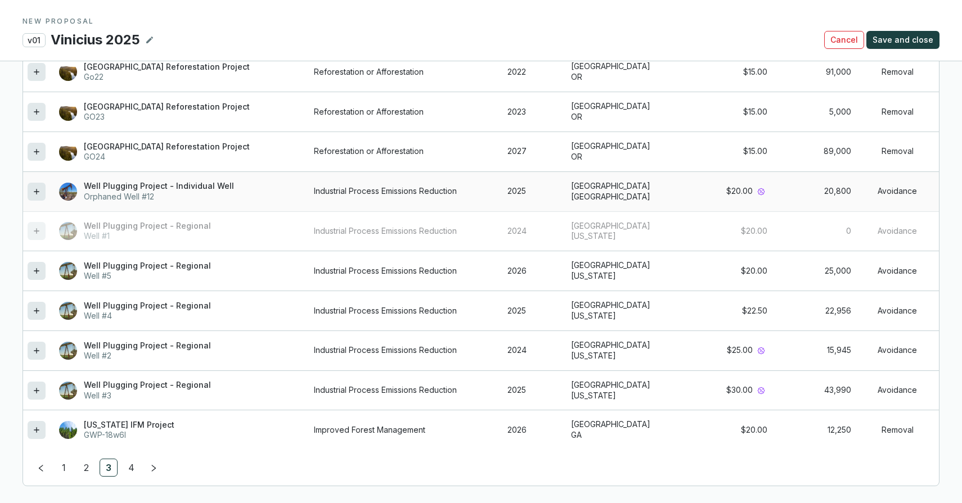
click at [34, 194] on icon at bounding box center [36, 191] width 9 height 13
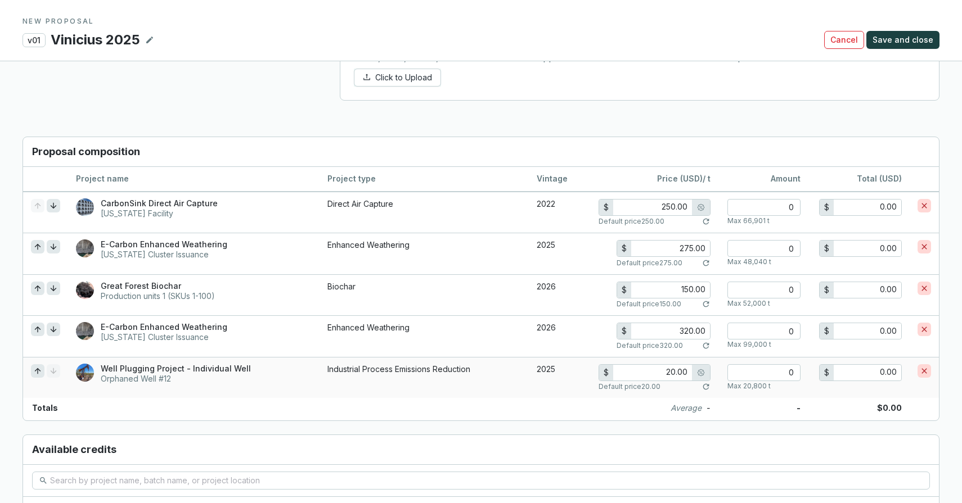
scroll to position [735, 0]
click at [789, 372] on input "number" at bounding box center [763, 373] width 73 height 17
type input "2"
type input "40.00"
type input "21"
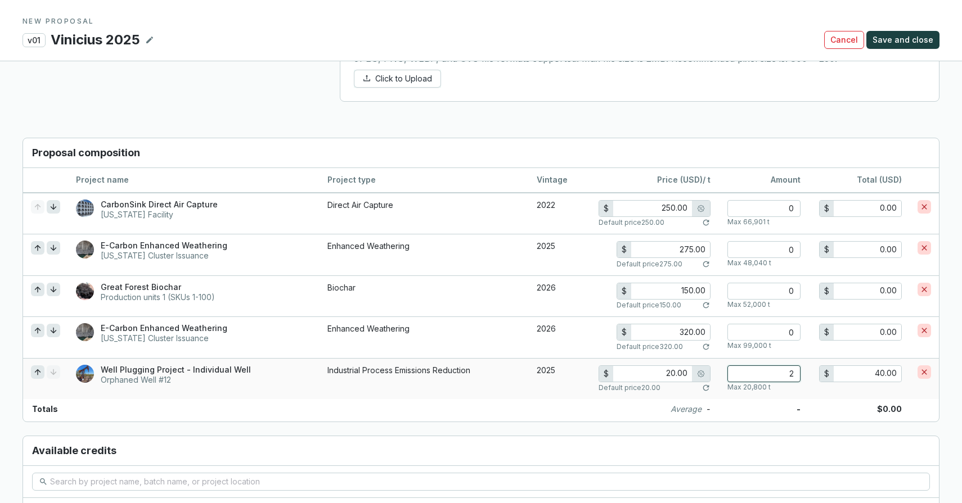
type input "420.00"
type input "210"
type input "4,200.00"
type input "2100"
type input "42,000.00"
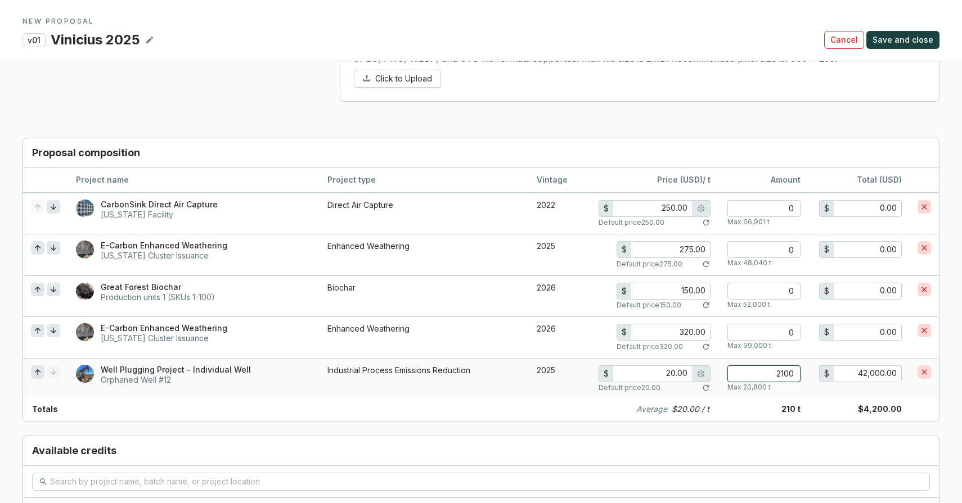
type input "15.00"
type input "21000"
type input "315,000.00"
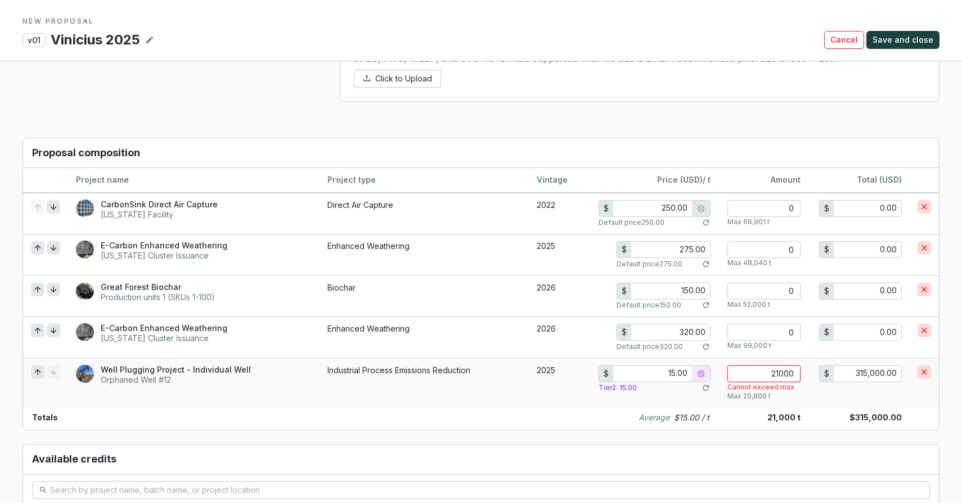
type input "2100"
type input "20.00"
type input "42,000.00"
type input "210"
type input "4,200.00"
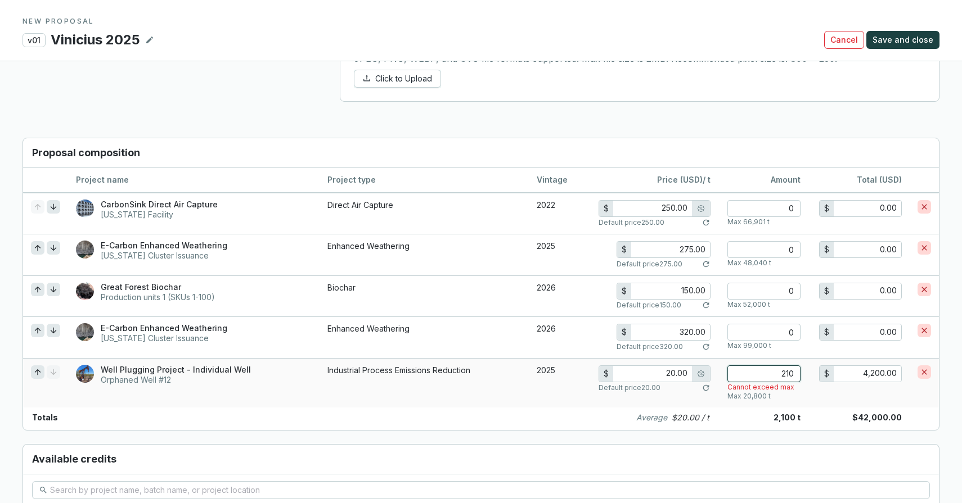
type input "21"
type input "420.00"
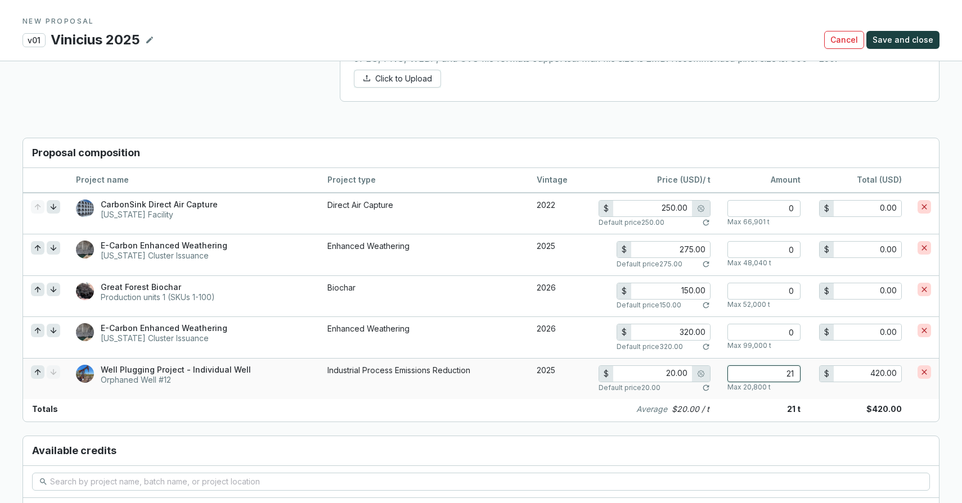
type input "2"
type input "40.00"
type input "0"
type input "0.00"
type input "0"
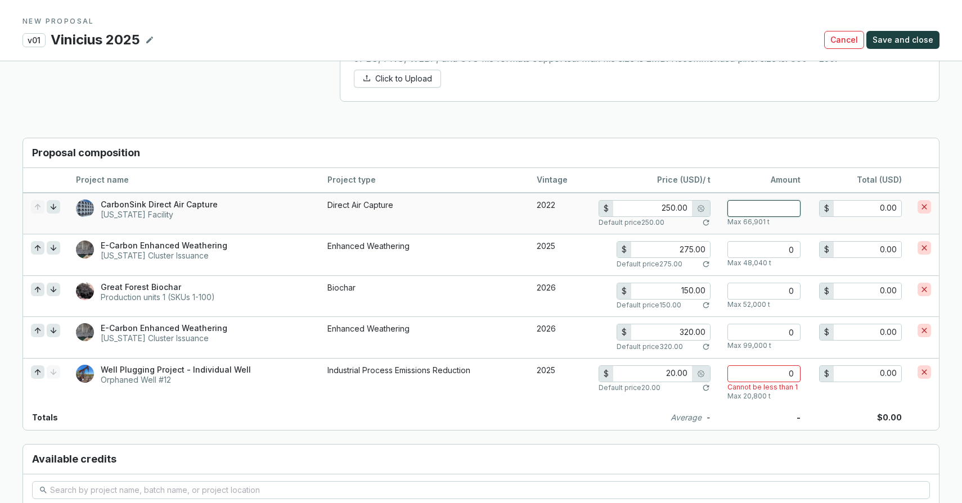
click at [788, 205] on input "number" at bounding box center [763, 208] width 73 height 17
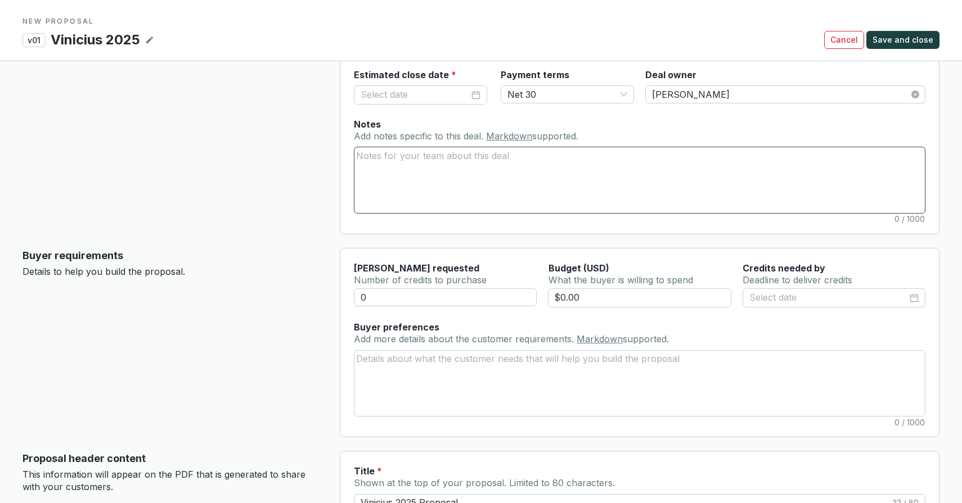
scroll to position [2, 0]
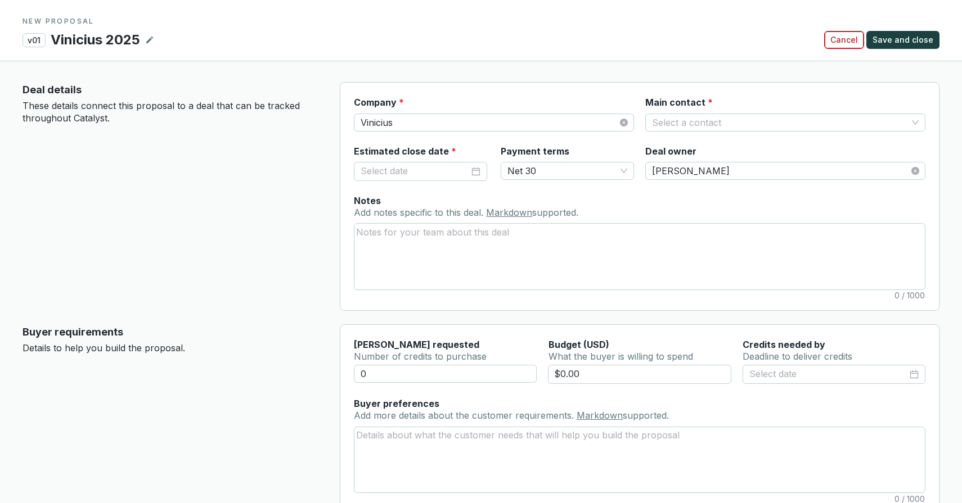
click at [845, 47] on button "Cancel" at bounding box center [844, 40] width 40 height 18
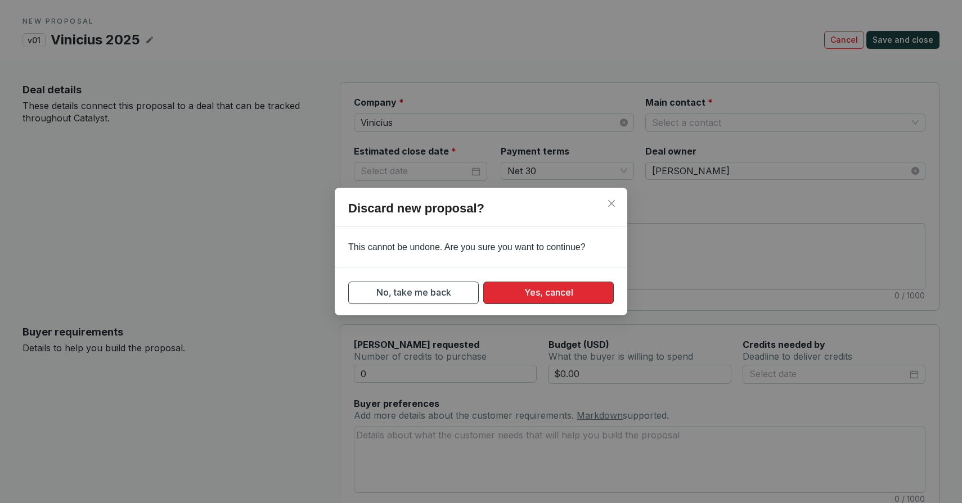
click at [520, 300] on button "Yes, cancel" at bounding box center [548, 293] width 130 height 22
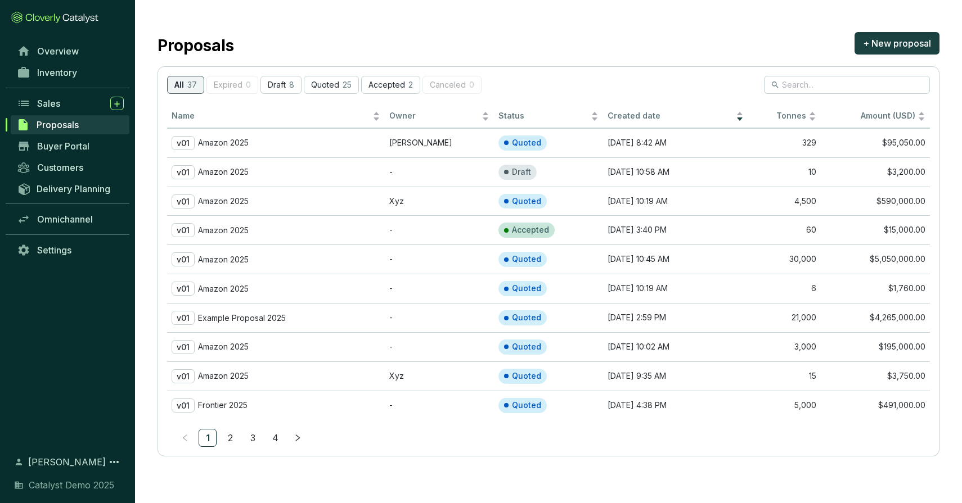
click at [276, 436] on link "4" at bounding box center [275, 438] width 17 height 17
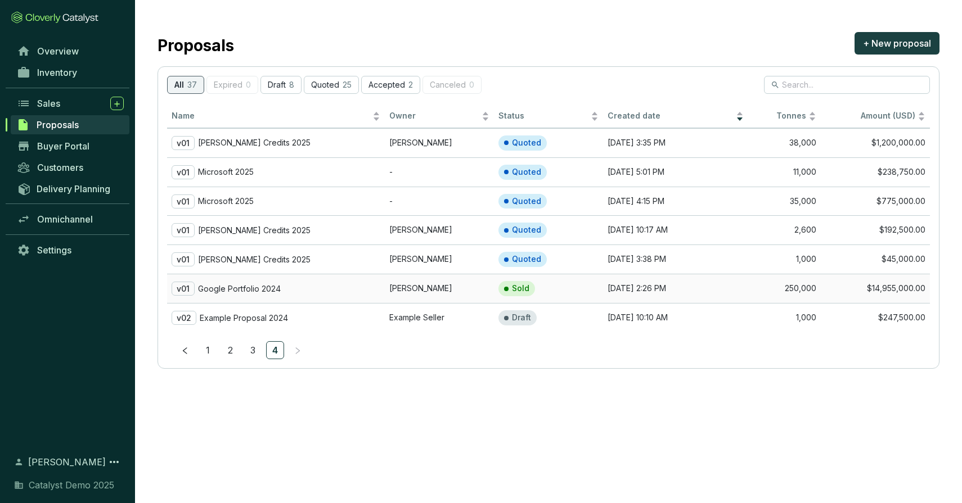
click at [288, 287] on div "v01 Google Portfolio 2024" at bounding box center [276, 289] width 209 height 14
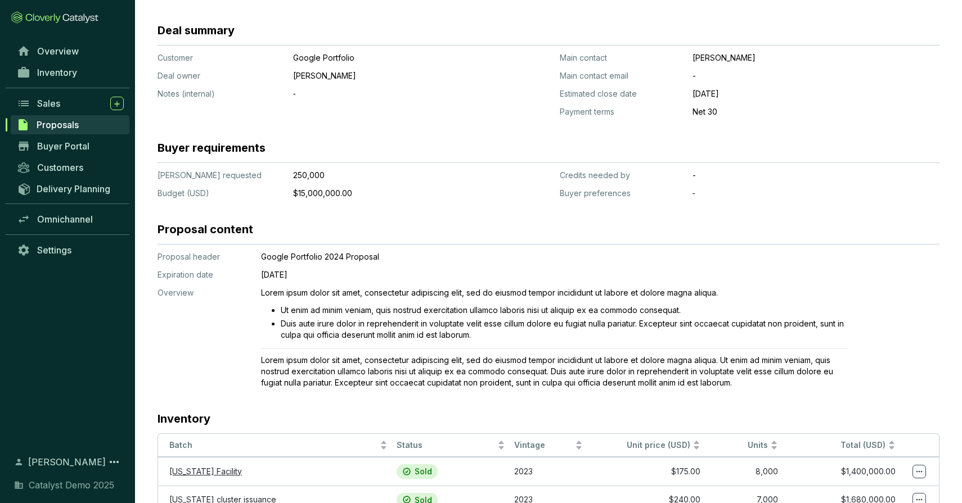
scroll to position [216, 0]
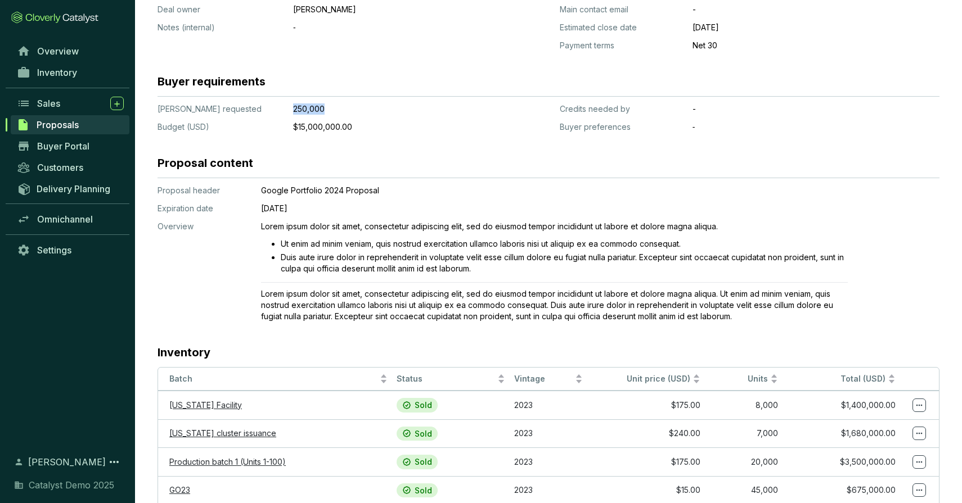
drag, startPoint x: 295, startPoint y: 110, endPoint x: 312, endPoint y: 117, distance: 18.4
click at [293, 110] on p "250,000" at bounding box center [388, 108] width 190 height 11
drag, startPoint x: 359, startPoint y: 127, endPoint x: 294, endPoint y: 128, distance: 64.7
click at [294, 128] on p "$15,000,000.00" at bounding box center [388, 126] width 190 height 11
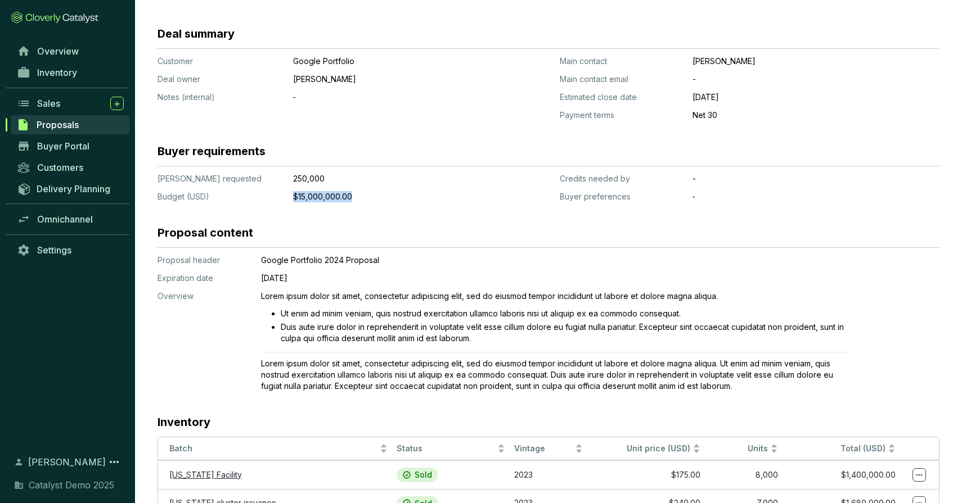
scroll to position [0, 0]
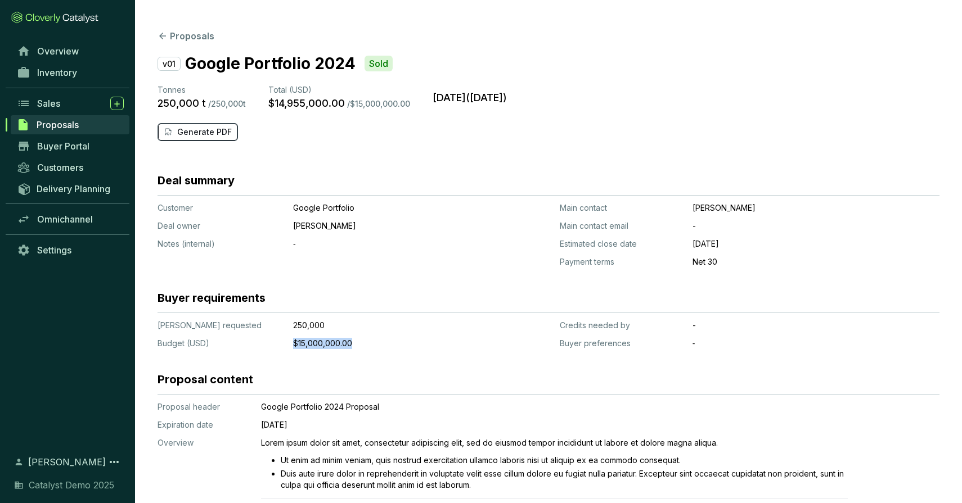
click at [213, 130] on p "Generate PDF" at bounding box center [204, 132] width 55 height 11
drag, startPoint x: 454, startPoint y: 44, endPoint x: 312, endPoint y: 116, distance: 159.7
click at [446, 46] on section "Proposals v01 Google Portfolio 2024 Sold Tonnes 250,000 t / 250,000 t Total (US…" at bounding box center [548, 444] width 827 height 888
click at [209, 134] on p "Generate PDF" at bounding box center [204, 132] width 55 height 11
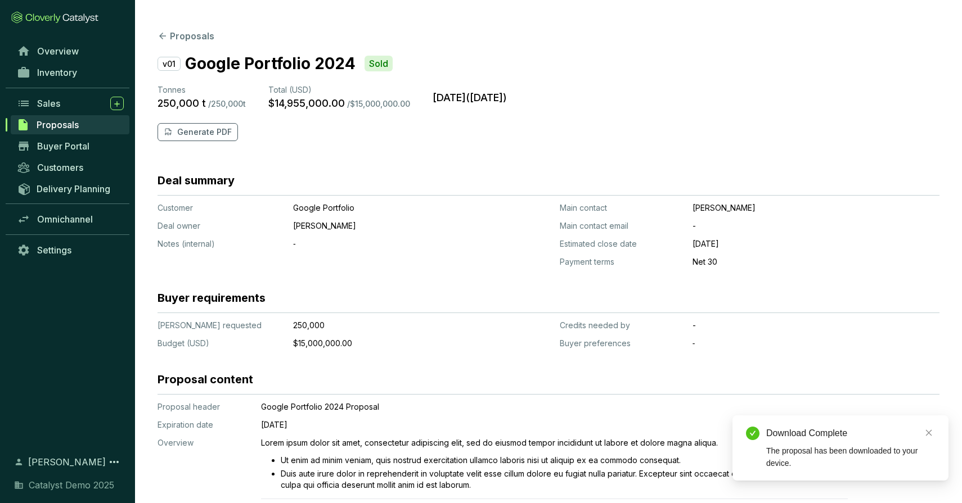
click at [825, 450] on div "The proposal has been downloaded to your device." at bounding box center [850, 457] width 169 height 25
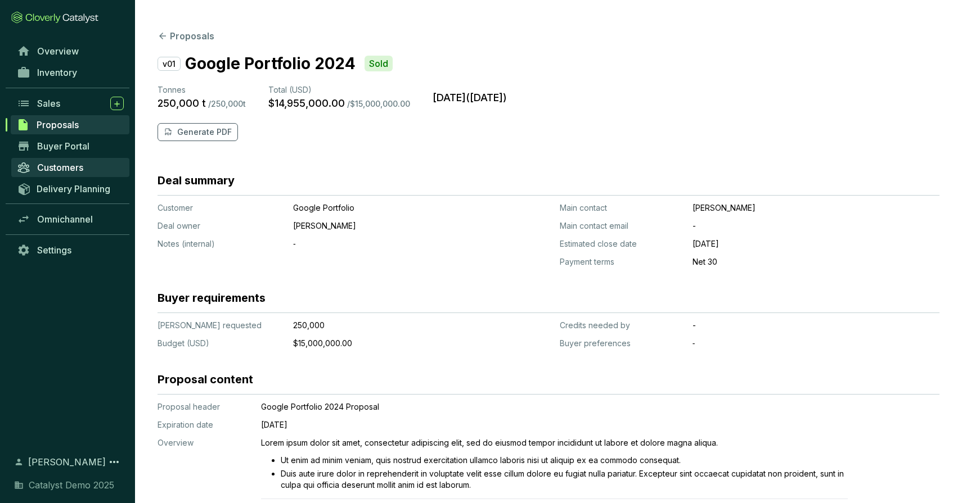
scroll to position [1, 0]
click at [72, 124] on span "Proposals" at bounding box center [58, 124] width 42 height 11
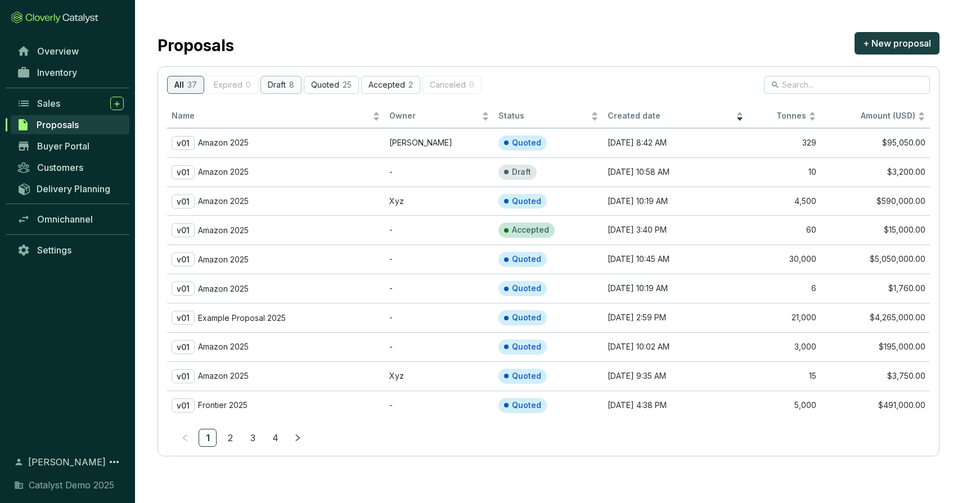
click at [283, 88] on p "Draft" at bounding box center [277, 85] width 18 height 10
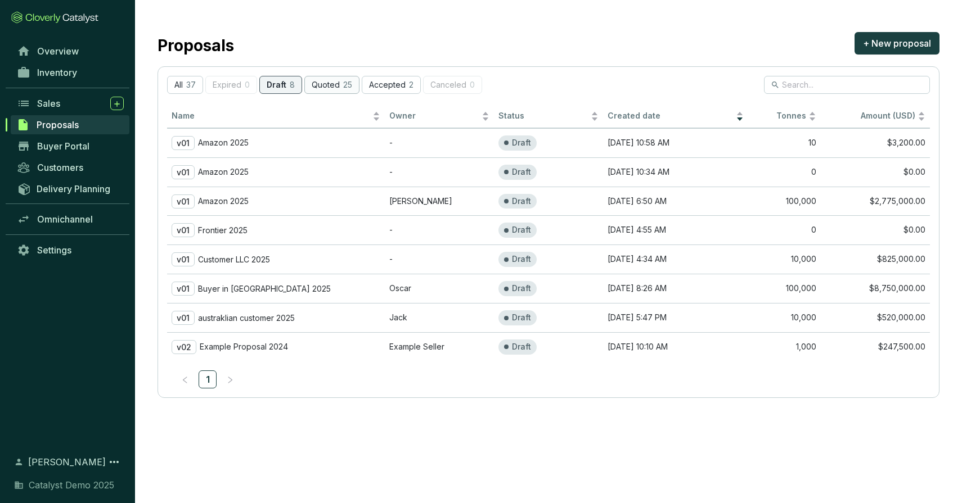
click at [330, 84] on p "Quoted" at bounding box center [326, 85] width 28 height 10
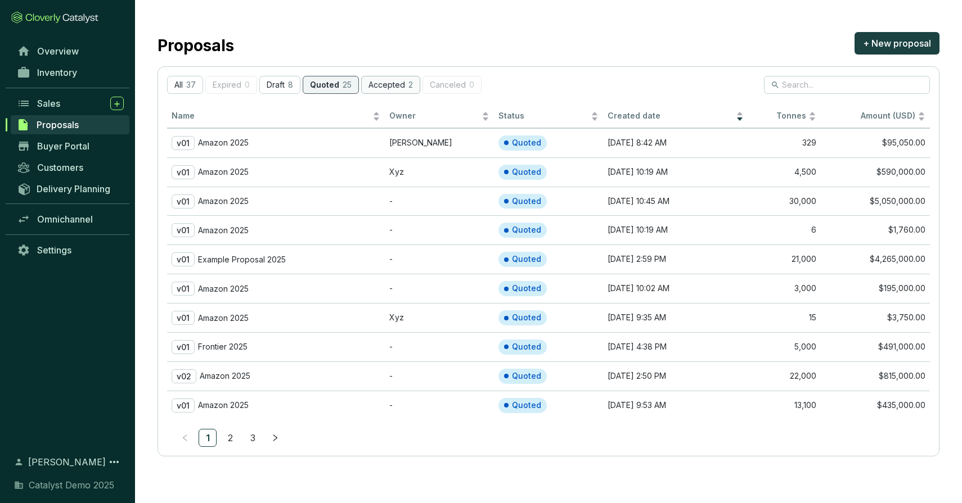
click at [394, 88] on p "Accepted" at bounding box center [386, 85] width 37 height 10
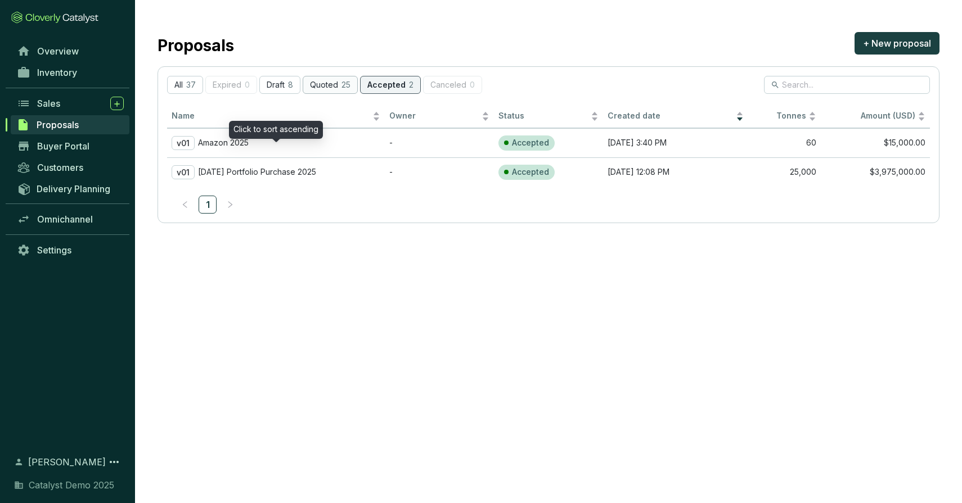
click at [327, 86] on p "Quoted" at bounding box center [324, 85] width 28 height 10
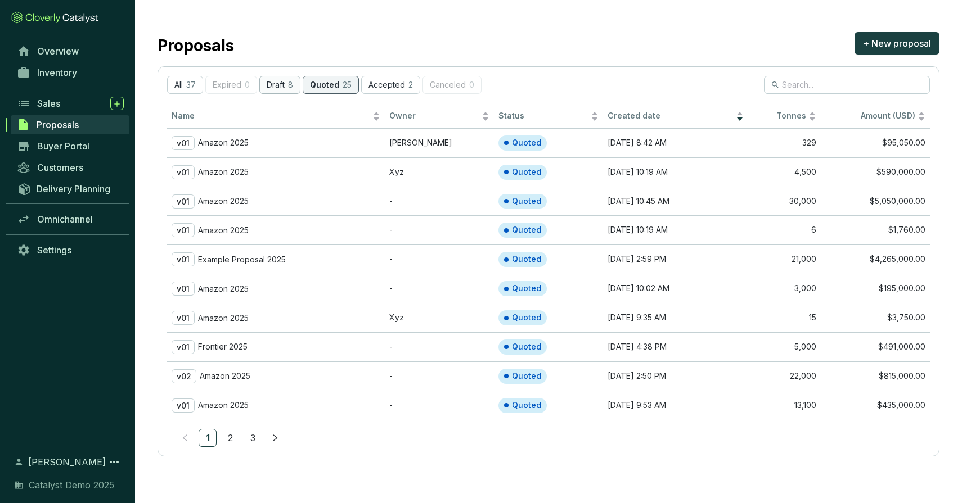
click at [288, 86] on p "8" at bounding box center [290, 85] width 5 height 10
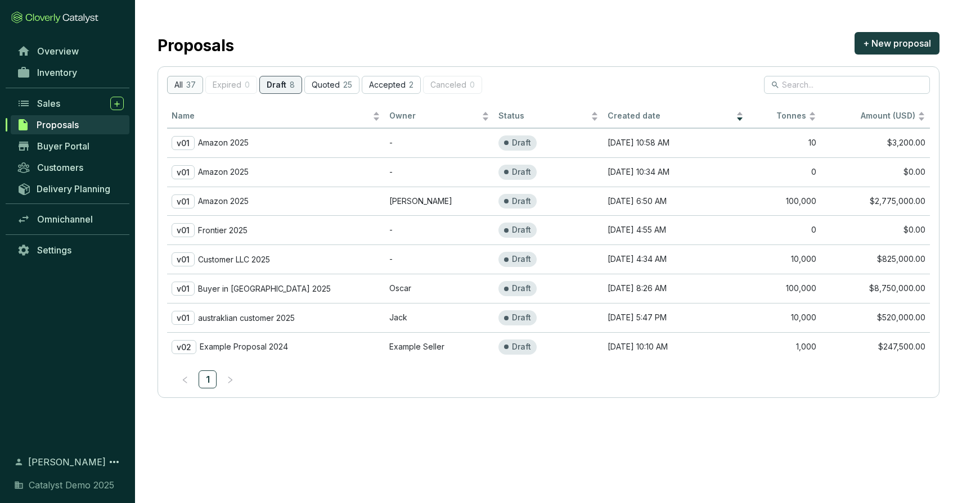
click at [188, 87] on p "37" at bounding box center [191, 85] width 10 height 10
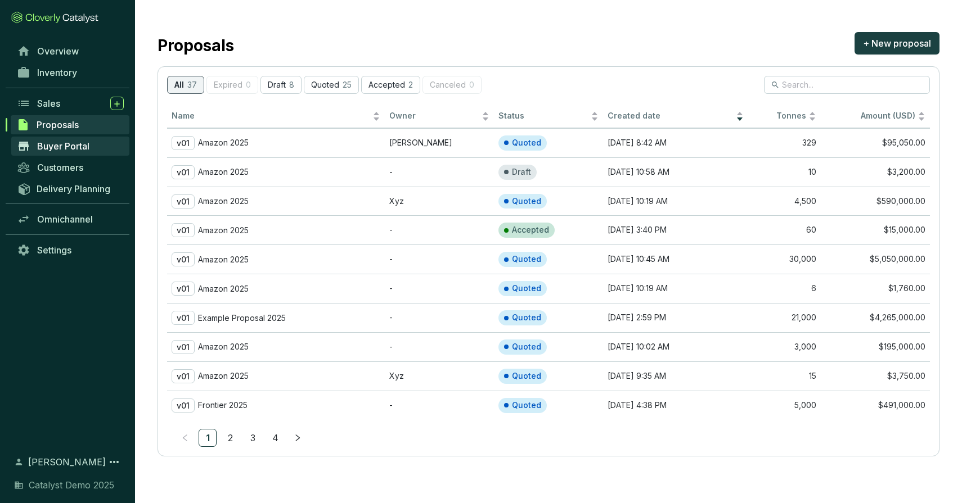
click at [78, 147] on span "Buyer Portal" at bounding box center [63, 146] width 52 height 11
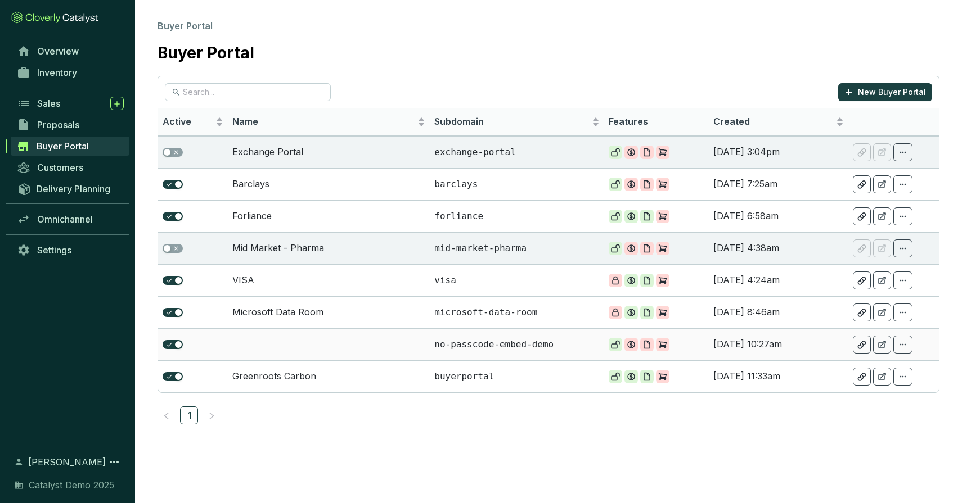
click at [269, 344] on td at bounding box center [329, 344] width 202 height 32
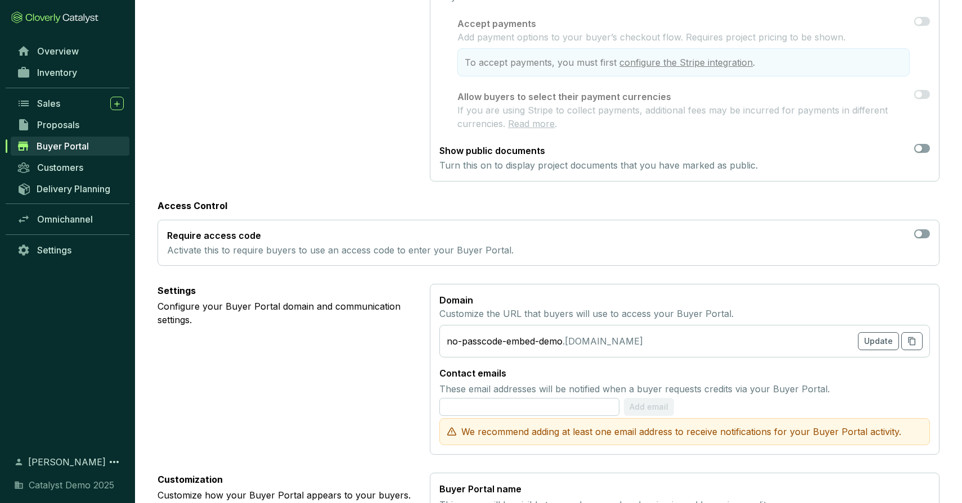
scroll to position [197, 0]
click at [923, 145] on span "button" at bounding box center [922, 146] width 16 height 9
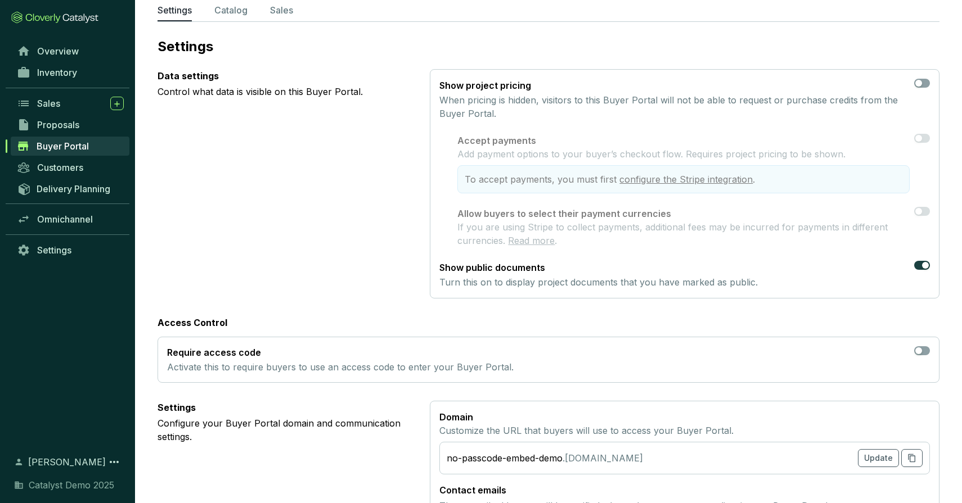
scroll to position [0, 0]
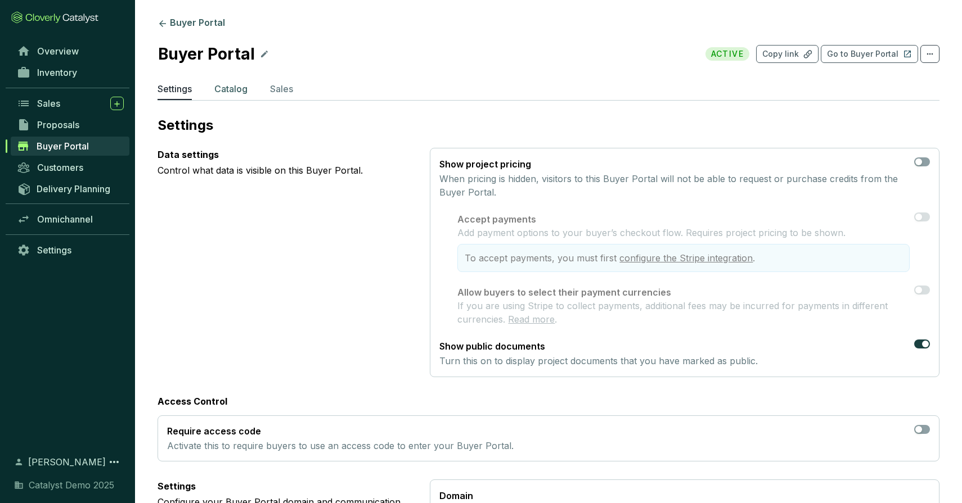
click at [232, 85] on p "Catalog" at bounding box center [230, 88] width 33 height 13
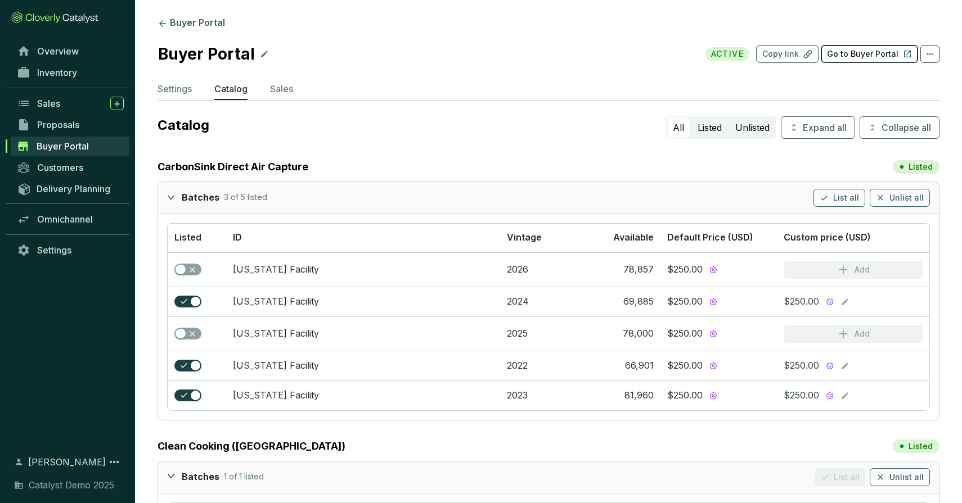
click at [863, 54] on p "Go to Buyer Portal" at bounding box center [862, 53] width 71 height 11
click at [58, 219] on span "Omnichannel" at bounding box center [65, 219] width 56 height 11
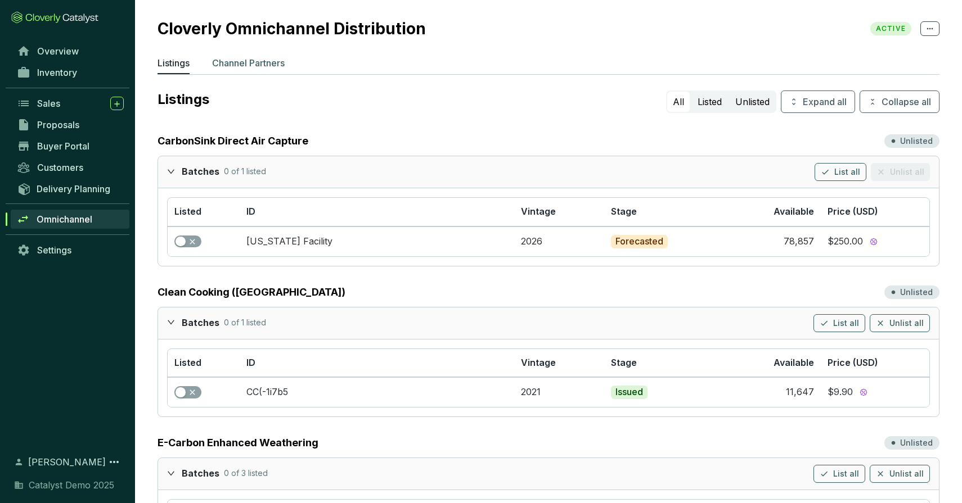
click at [266, 66] on p "Channel Partners" at bounding box center [248, 62] width 73 height 13
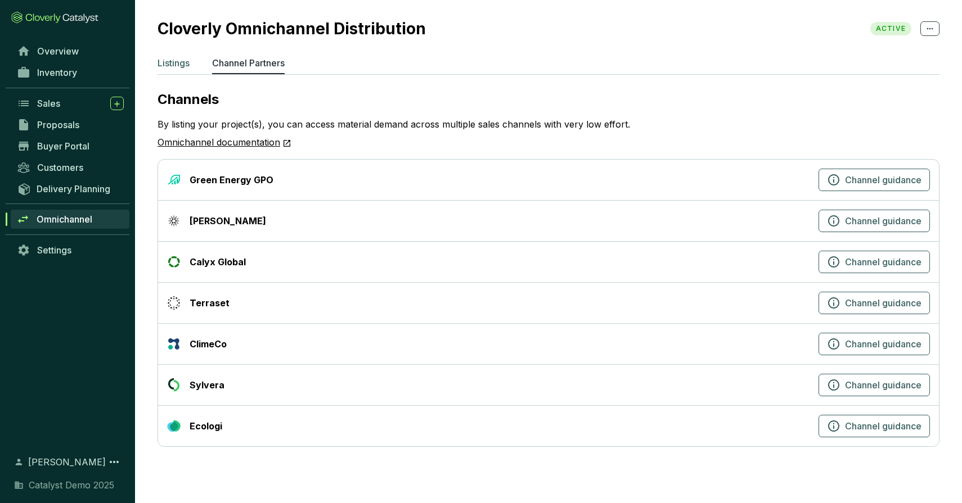
click at [177, 61] on p "Listings" at bounding box center [173, 62] width 32 height 13
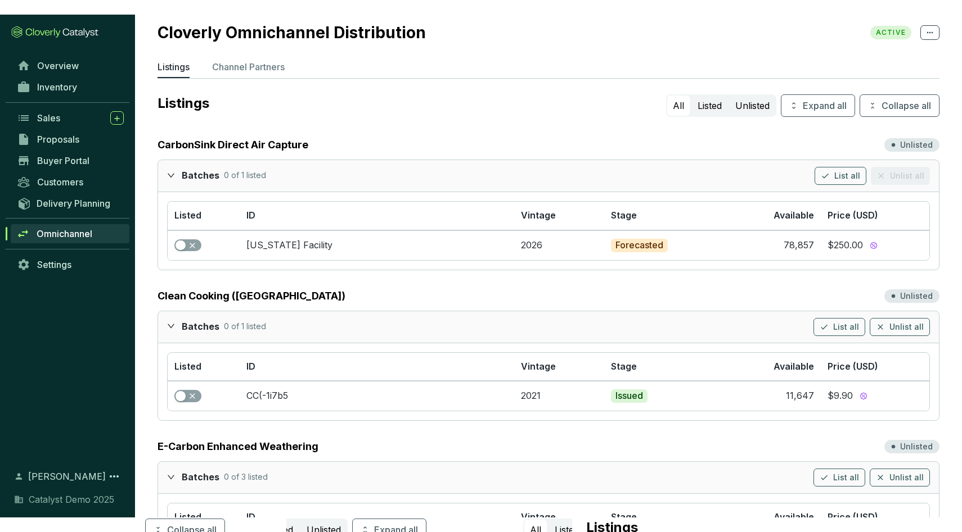
scroll to position [12, 0]
